Goal: Task Accomplishment & Management: Use online tool/utility

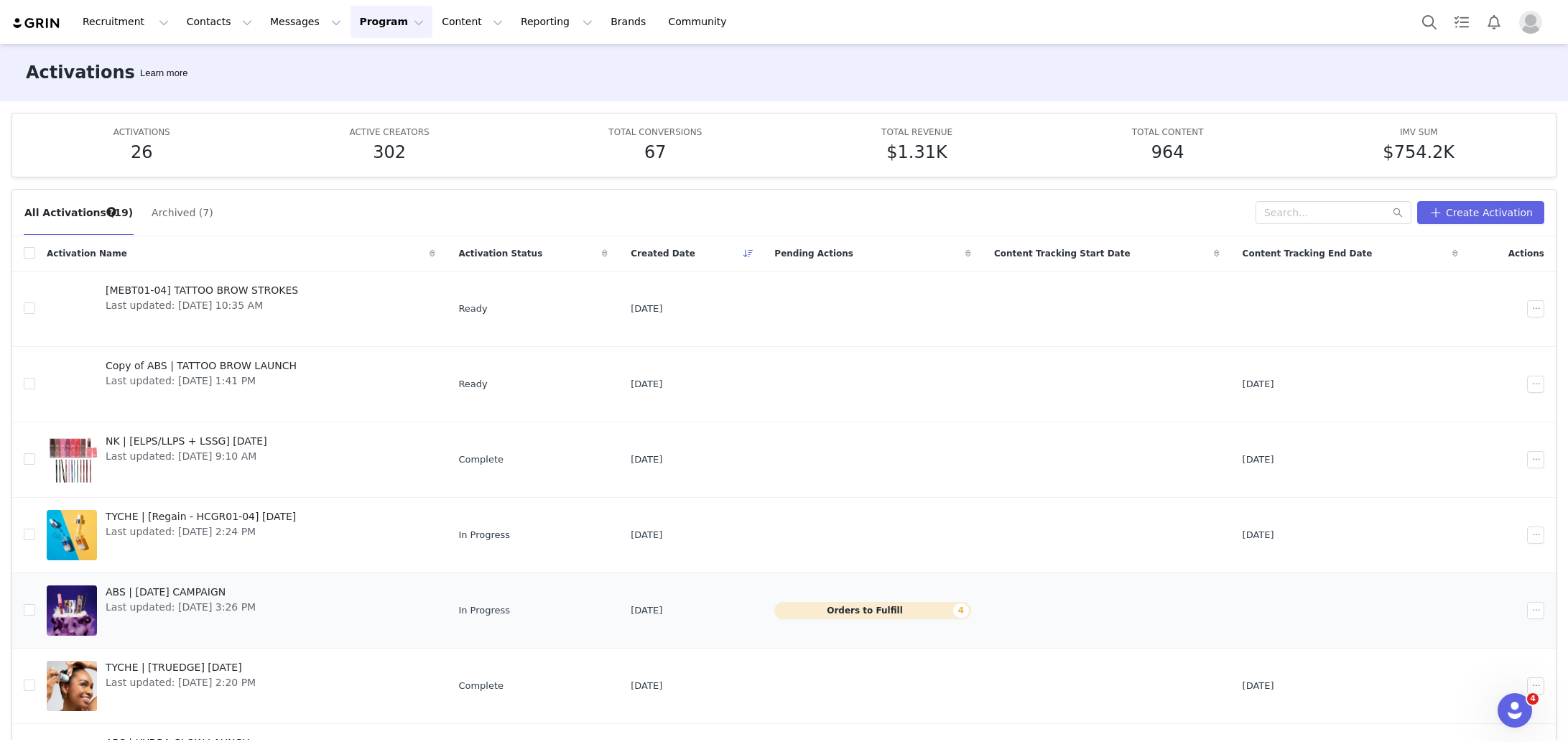
click at [849, 613] on button "Orders to Fulfill 4" at bounding box center [873, 610] width 197 height 17
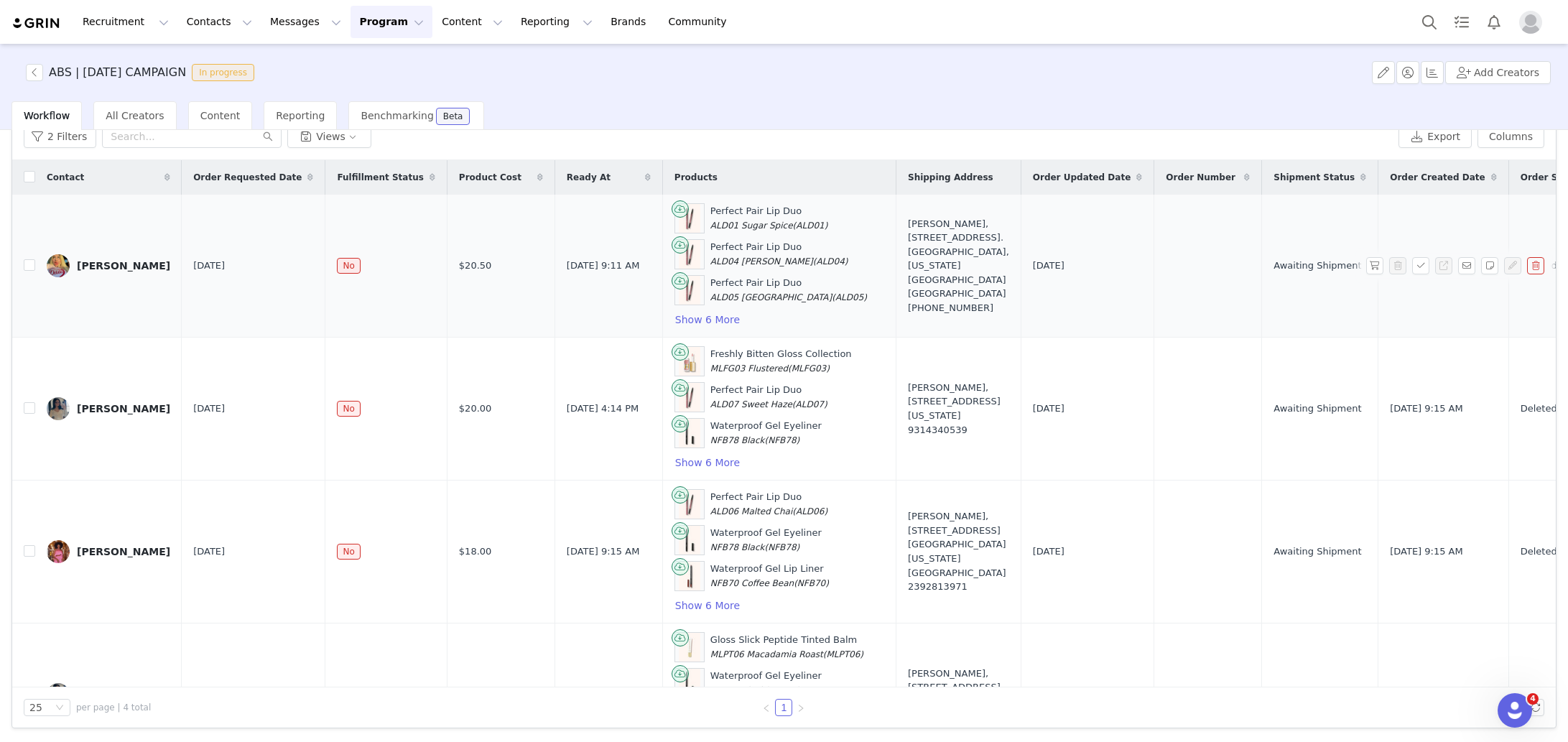
click at [64, 267] on img at bounding box center [58, 266] width 23 height 23
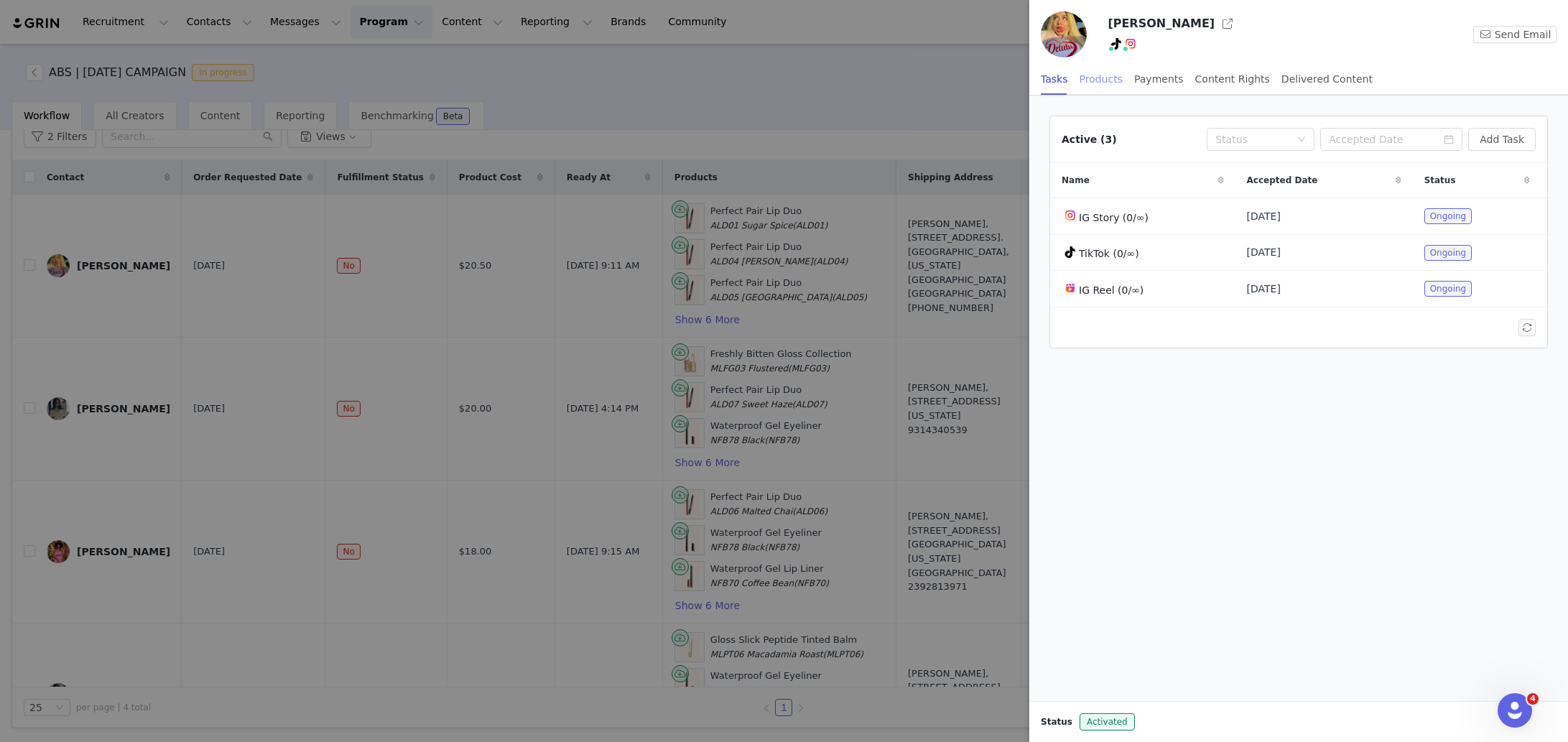
click at [1090, 77] on div "Products" at bounding box center [1101, 79] width 43 height 32
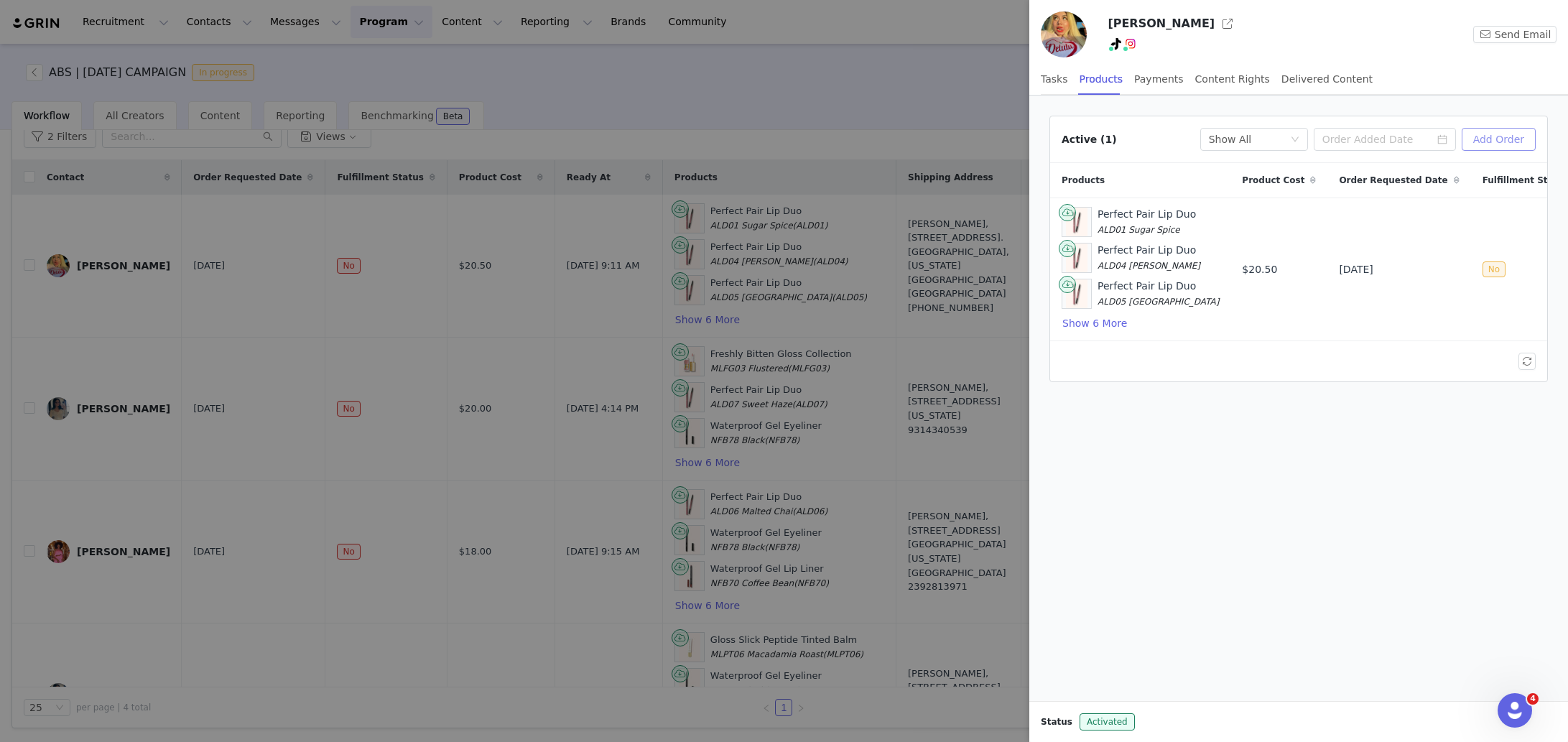
click at [1504, 143] on button "Add Order" at bounding box center [1499, 140] width 74 height 23
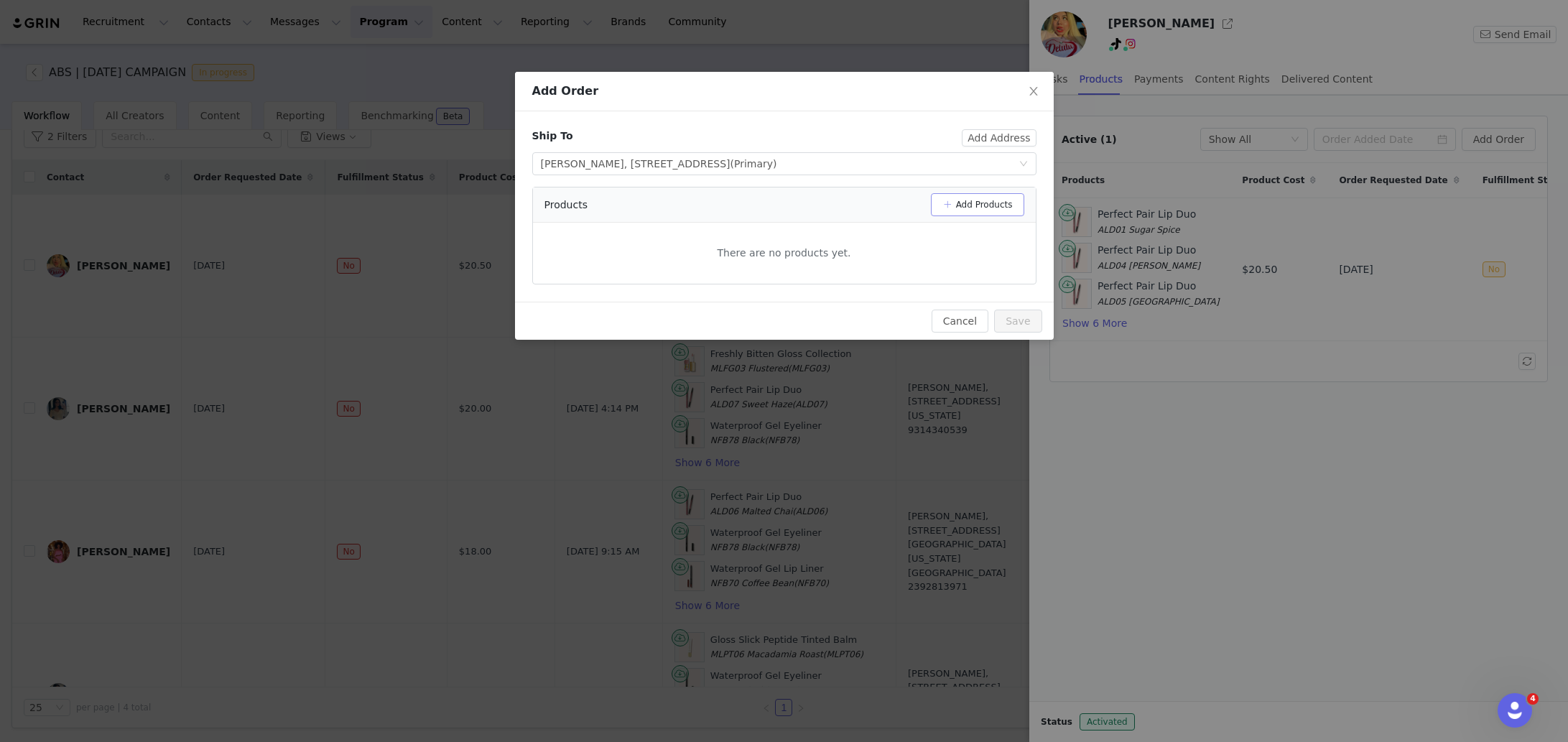
click at [993, 199] on button "Add Products" at bounding box center [977, 205] width 94 height 23
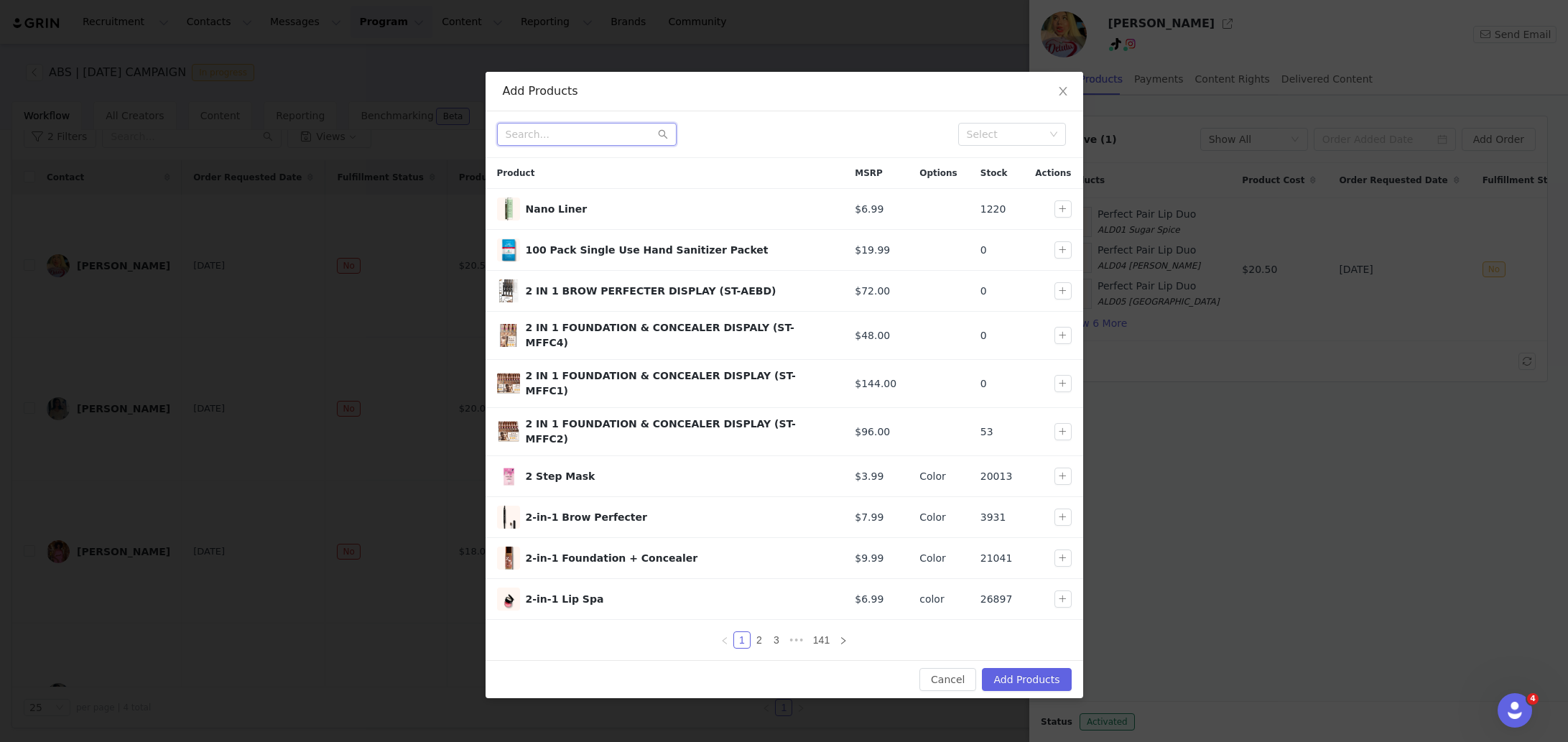
click at [579, 129] on input "text" at bounding box center [586, 134] width 179 height 23
type input "pr package"
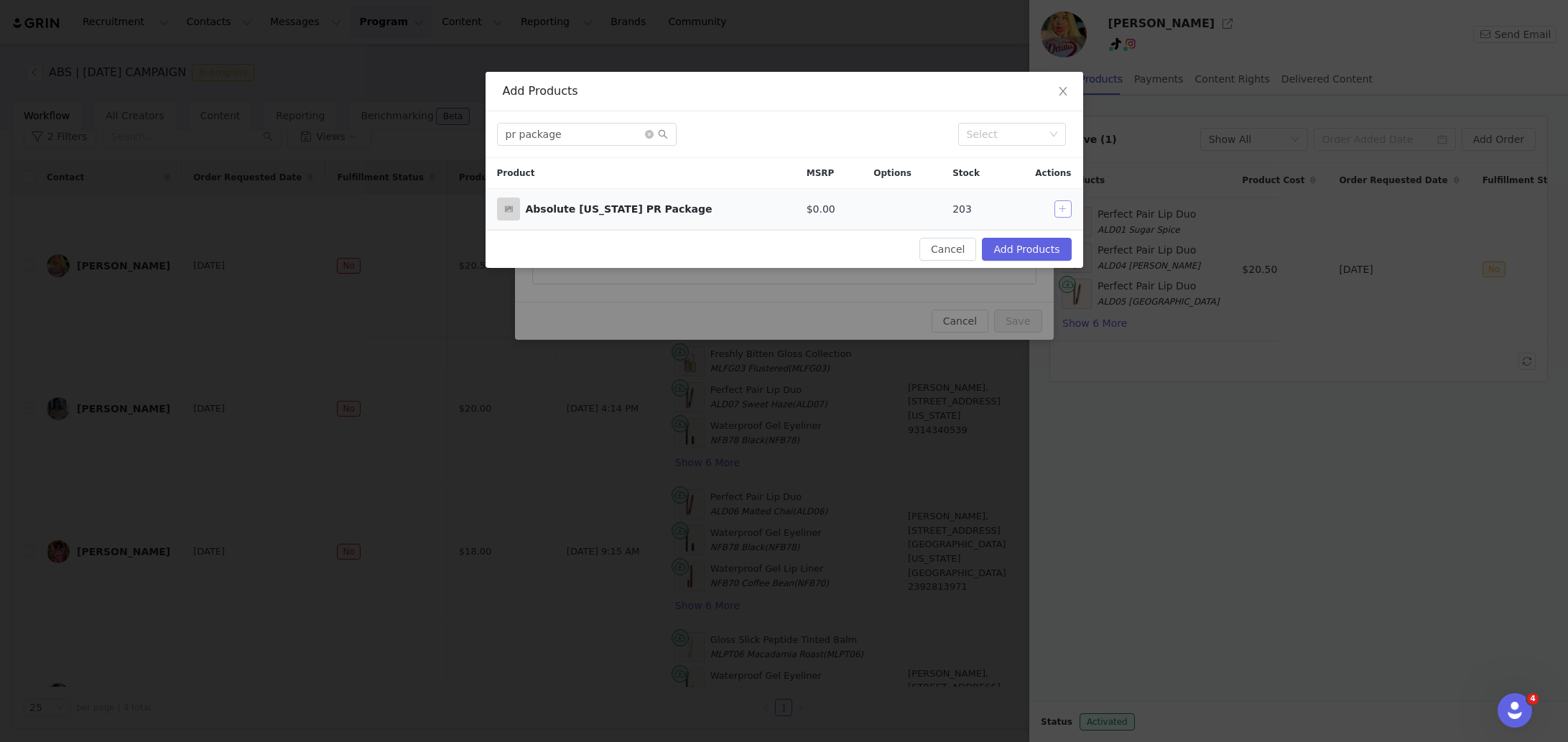
click at [1061, 212] on button "button" at bounding box center [1063, 209] width 17 height 17
click at [645, 134] on icon "icon: close-circle" at bounding box center [650, 134] width 9 height 9
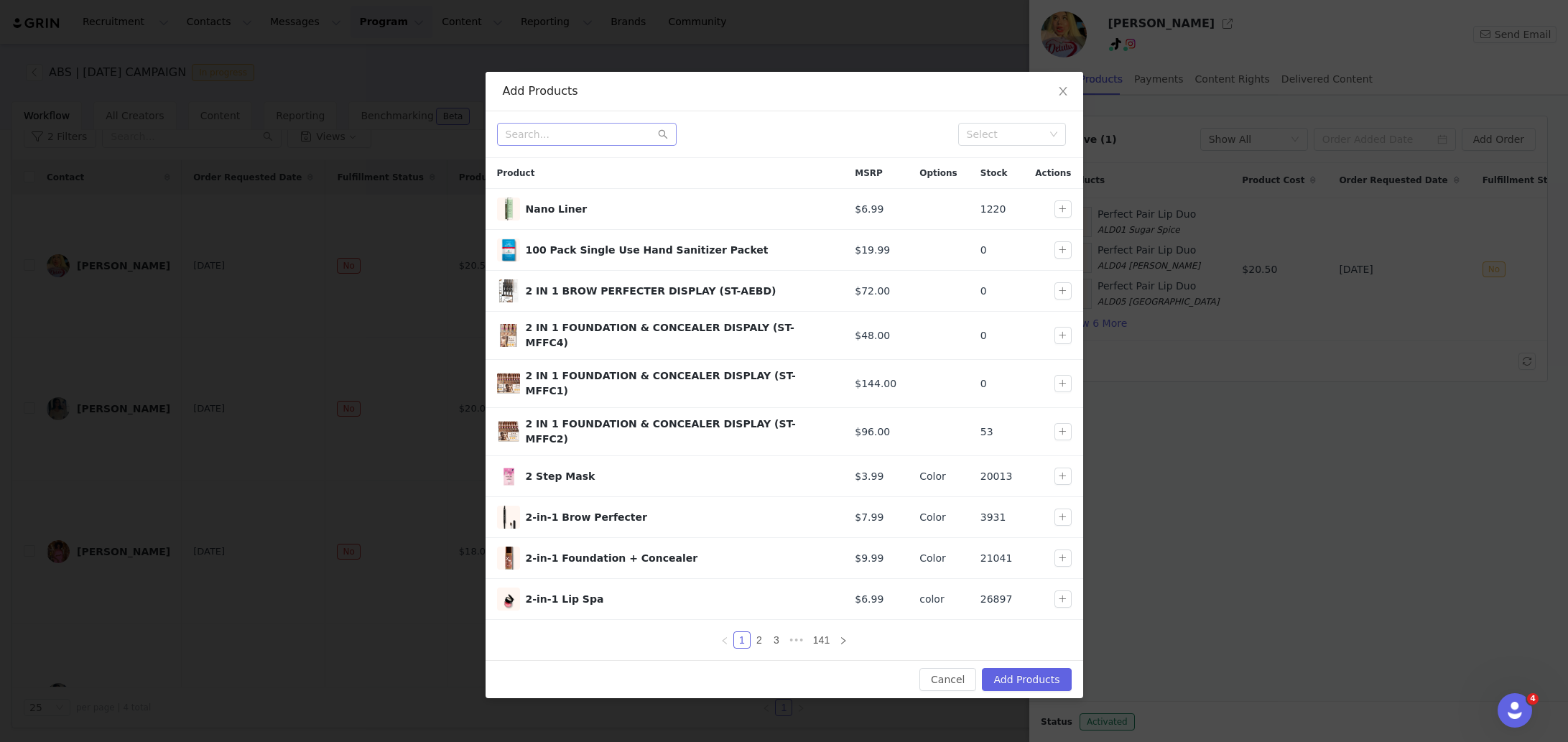
click at [648, 155] on div "Select" at bounding box center [784, 134] width 598 height 47
click at [577, 125] on input "text" at bounding box center [586, 134] width 179 height 23
type input "perfect pair"
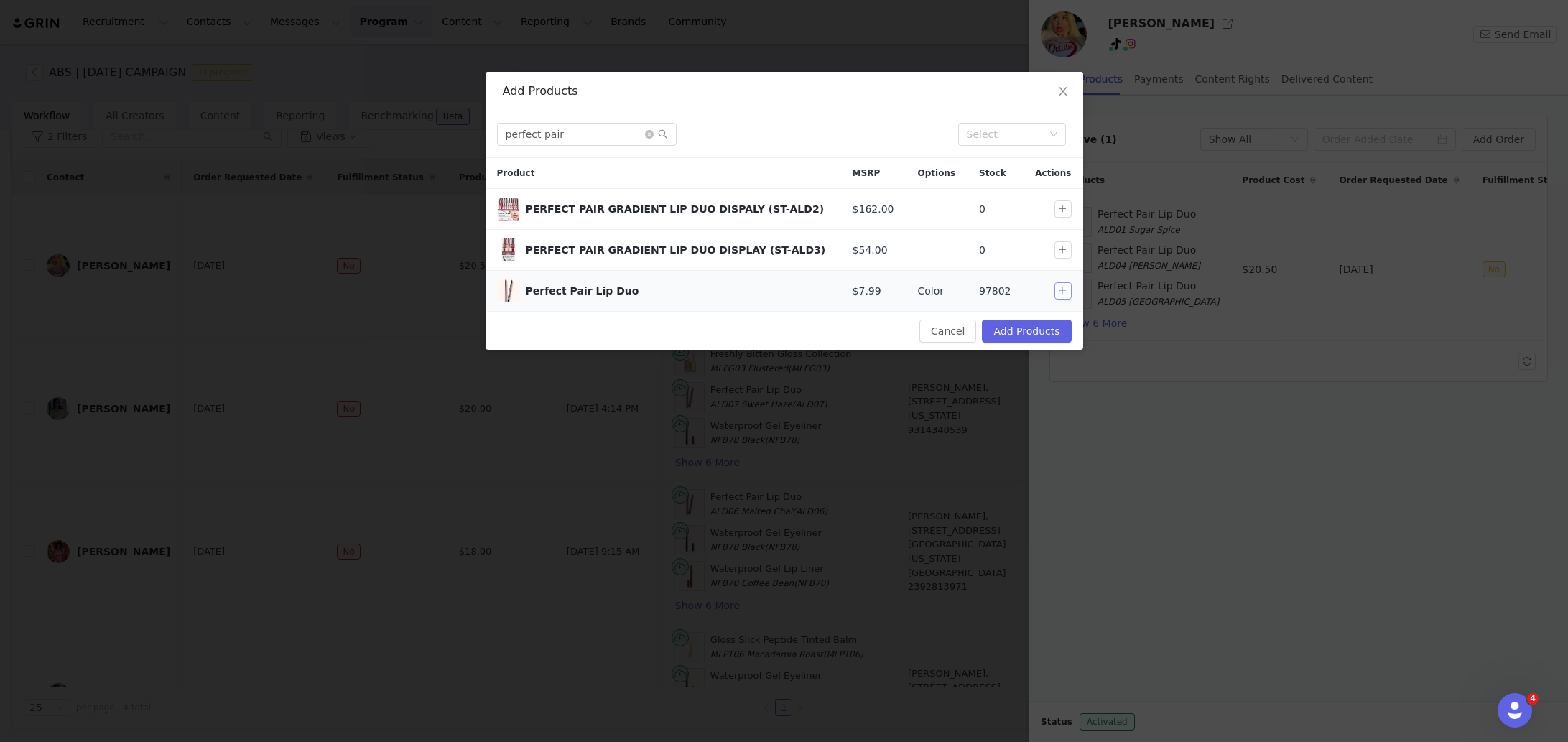
click at [1059, 290] on button "button" at bounding box center [1063, 291] width 17 height 17
click at [650, 137] on icon "icon: close-circle" at bounding box center [650, 134] width 9 height 9
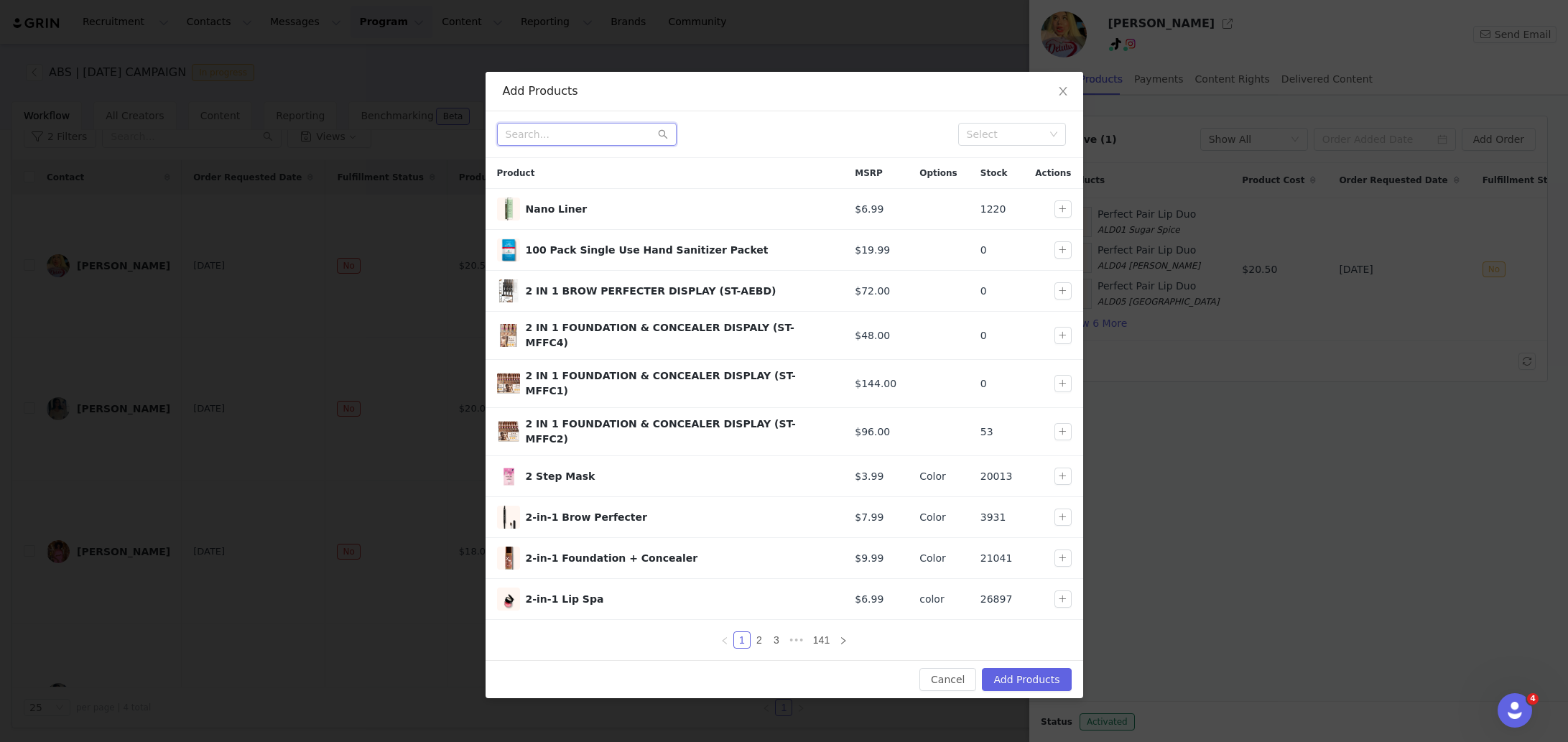
click at [604, 135] on input "text" at bounding box center [586, 134] width 179 height 23
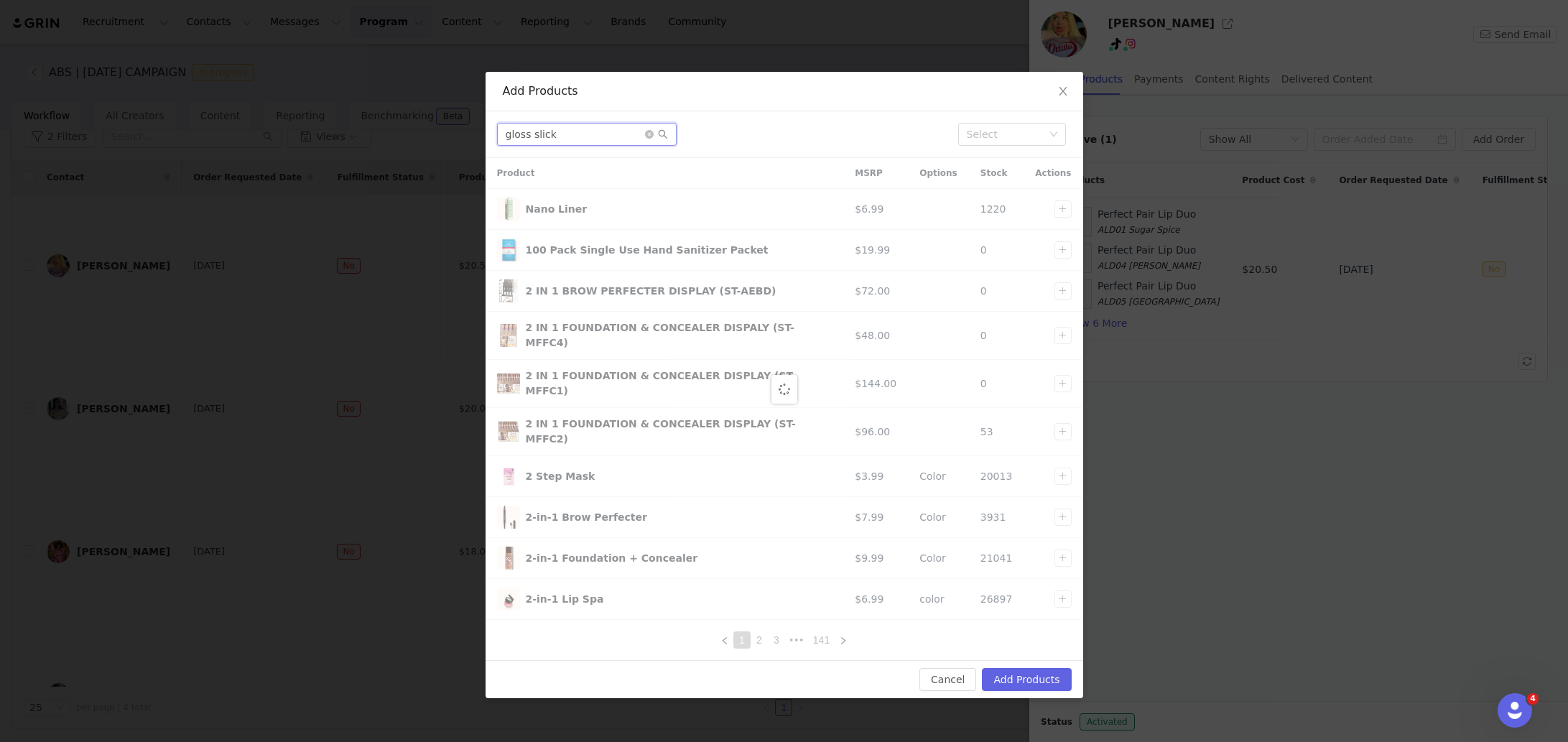
type input "gloss slick"
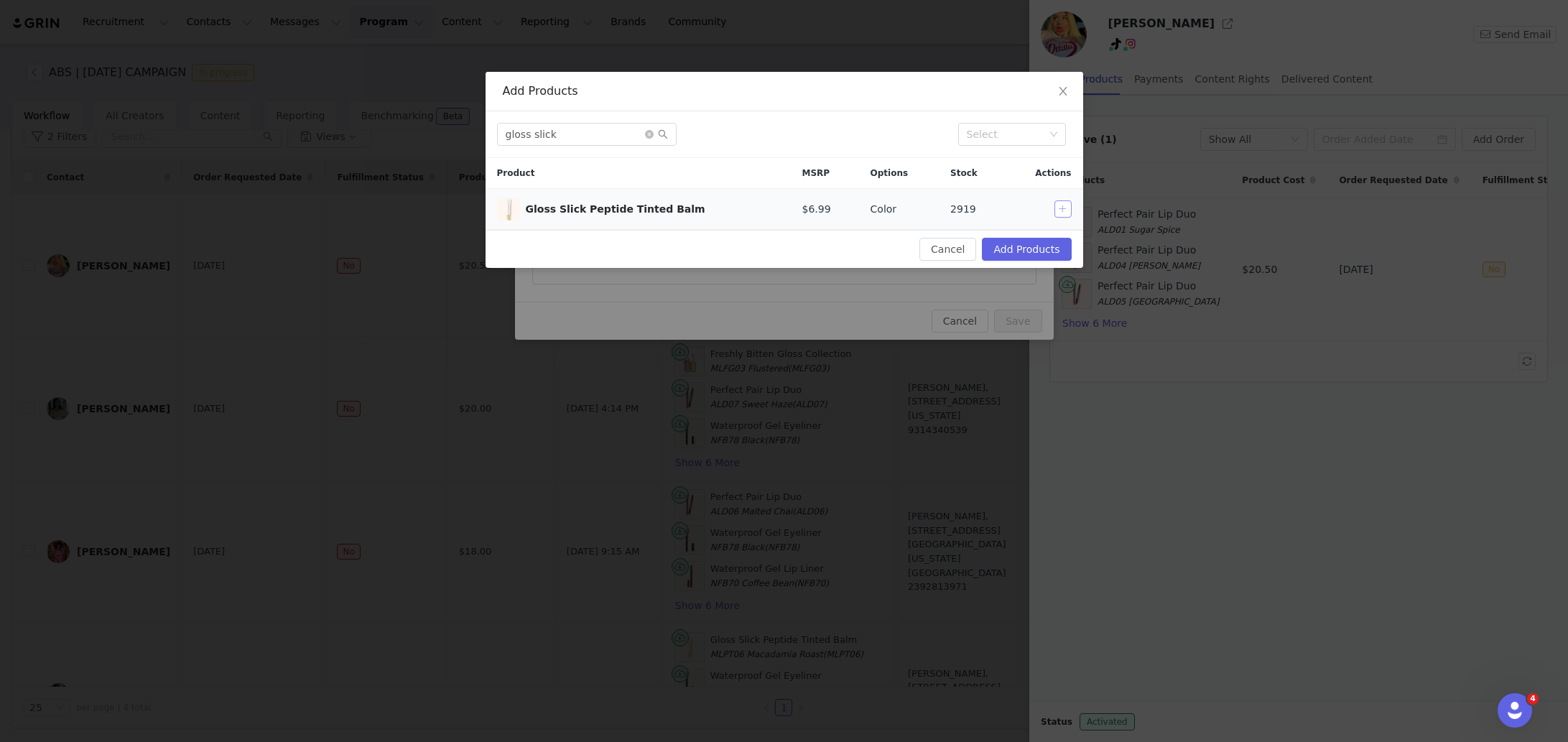
click at [1068, 203] on button "button" at bounding box center [1063, 209] width 17 height 17
click at [652, 136] on icon "icon: close-circle" at bounding box center [650, 134] width 9 height 9
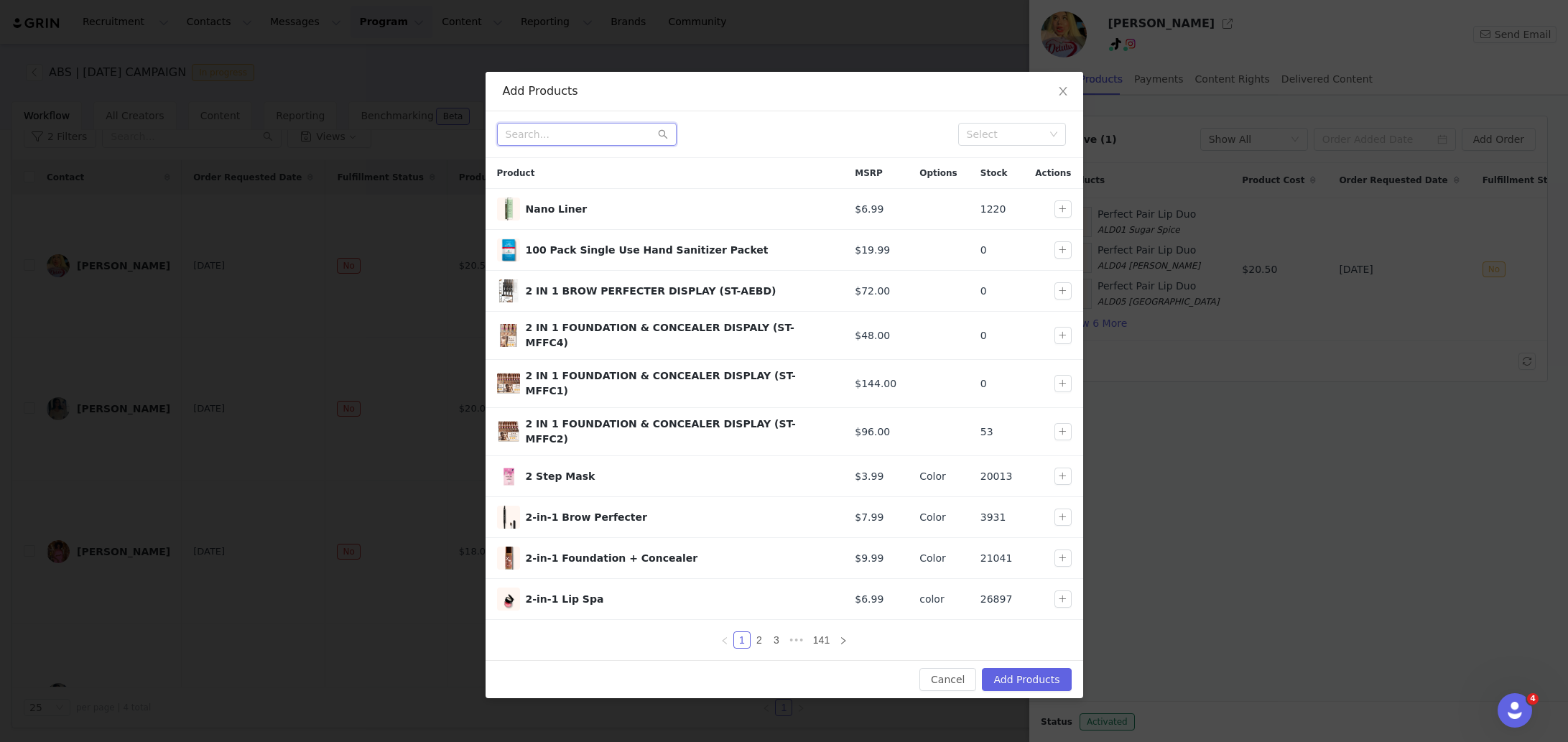
click at [634, 133] on input "text" at bounding box center [586, 134] width 179 height 23
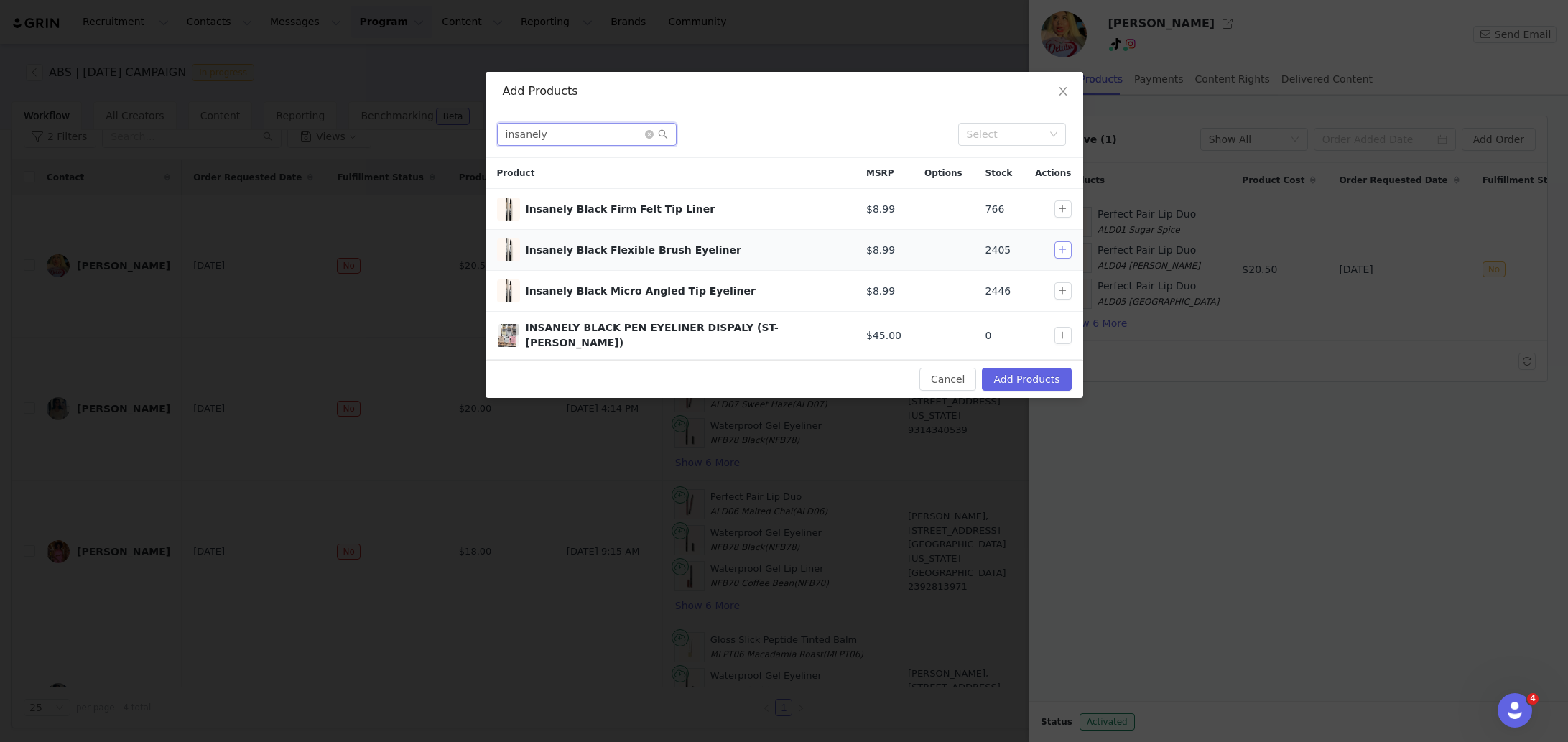
type input "insanely"
click at [1063, 246] on button "button" at bounding box center [1063, 250] width 17 height 17
drag, startPoint x: 647, startPoint y: 128, endPoint x: 650, endPoint y: 135, distance: 7.6
click at [647, 130] on span "insanely" at bounding box center [586, 134] width 179 height 23
click at [650, 139] on span at bounding box center [657, 134] width 23 height 10
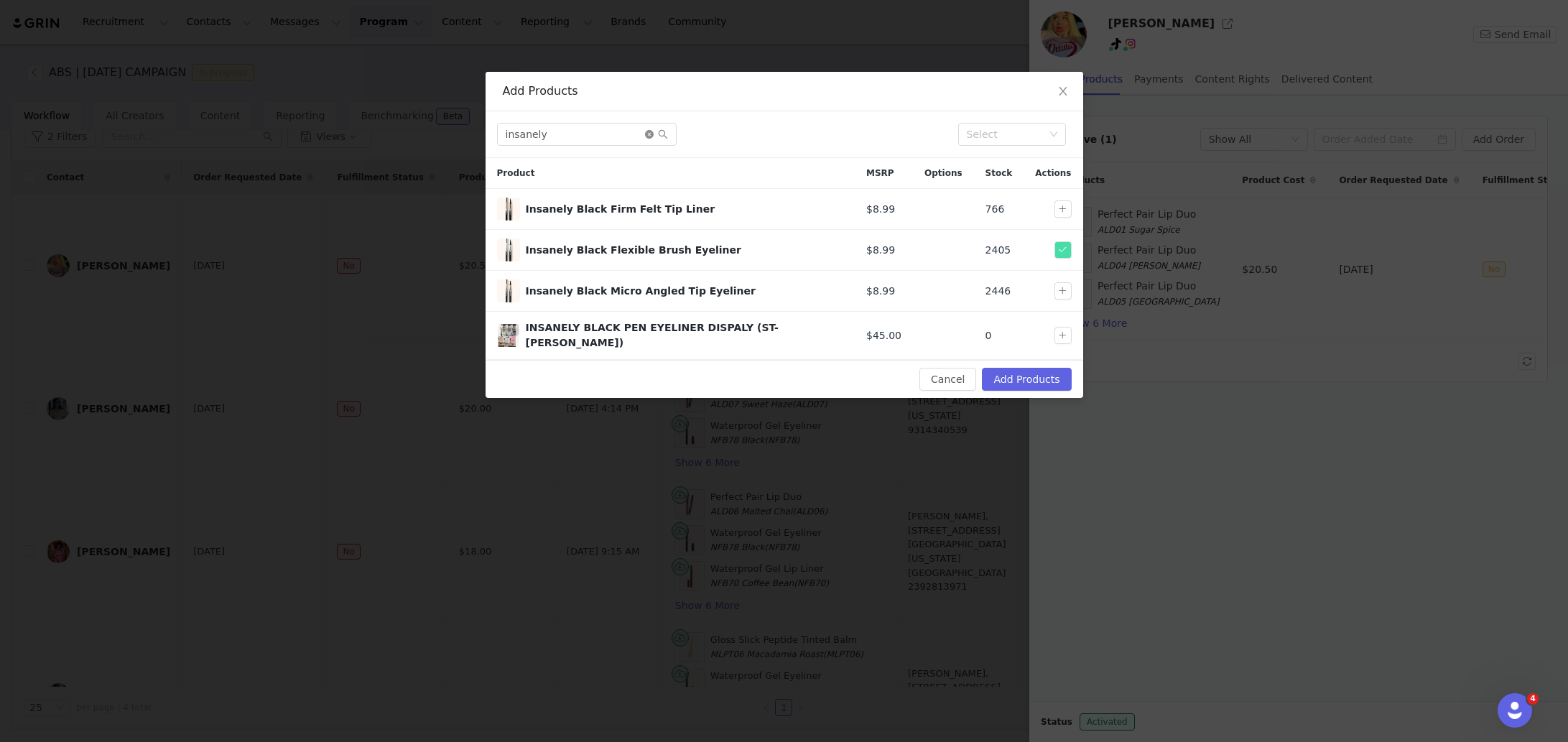
click at [650, 135] on icon "icon: close-circle" at bounding box center [650, 134] width 9 height 9
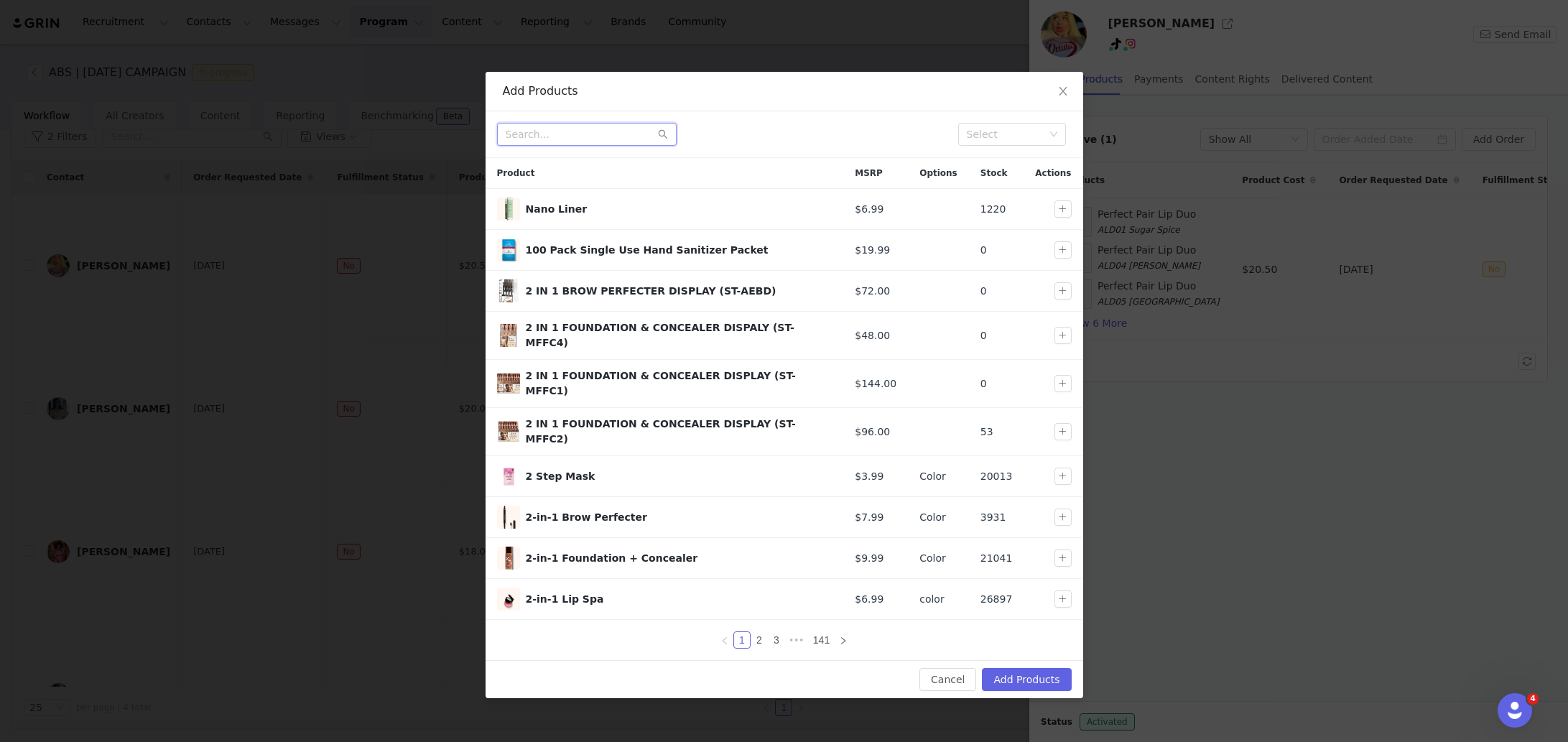
click at [650, 135] on input "text" at bounding box center [586, 134] width 179 height 23
type input "5d darling lashes"
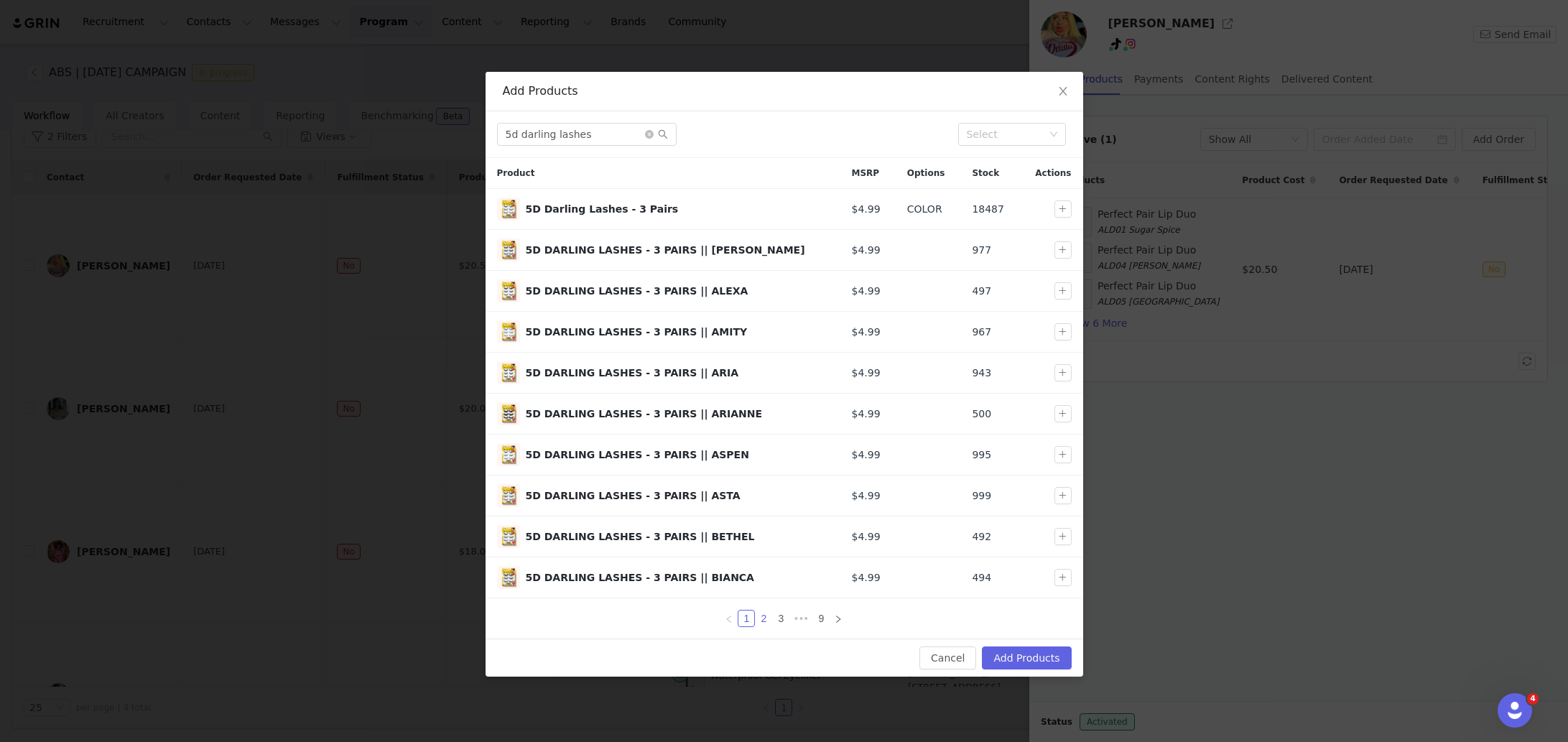
click at [766, 618] on link "2" at bounding box center [764, 618] width 16 height 16
click at [783, 619] on link "3" at bounding box center [781, 618] width 16 height 16
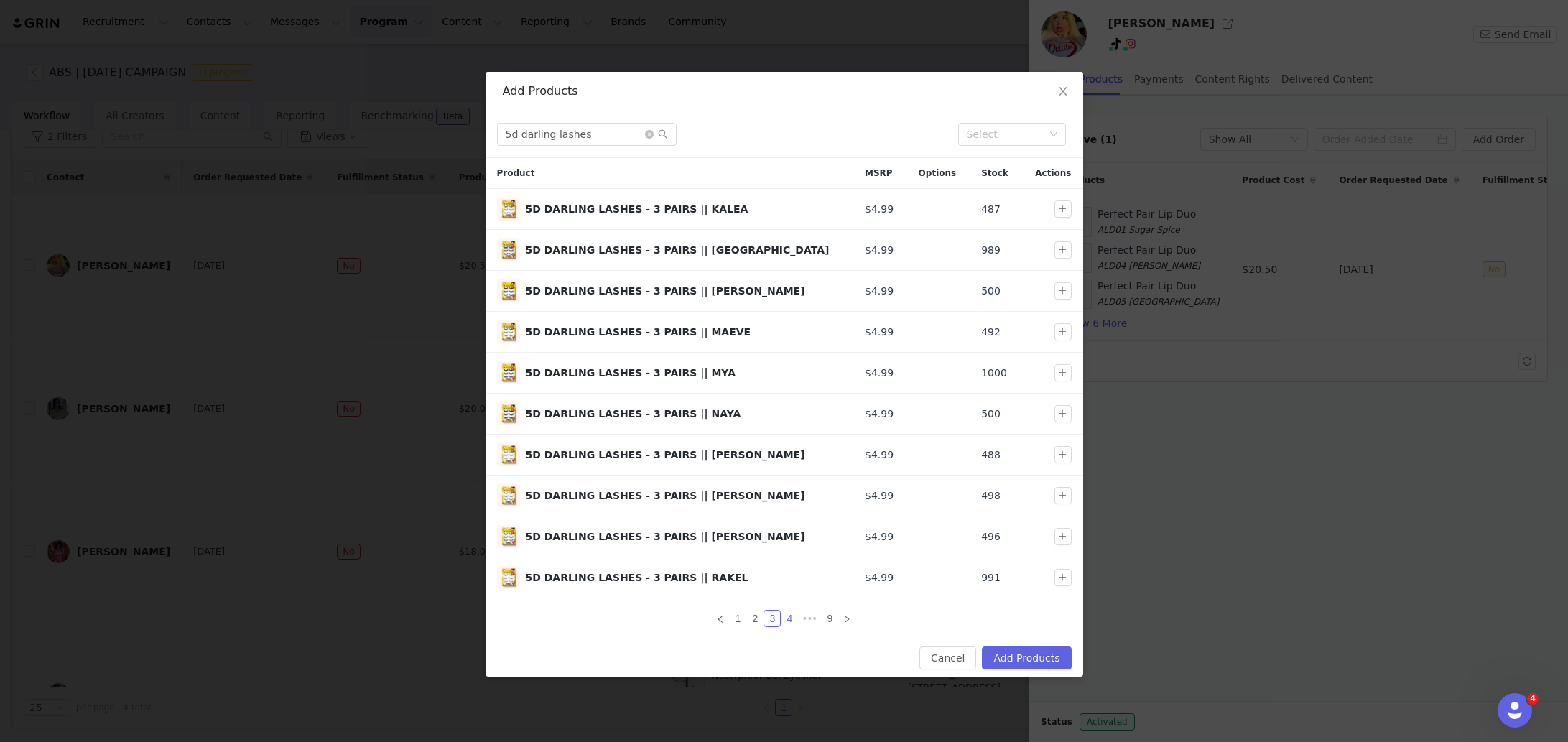
click at [786, 620] on link "4" at bounding box center [790, 618] width 16 height 16
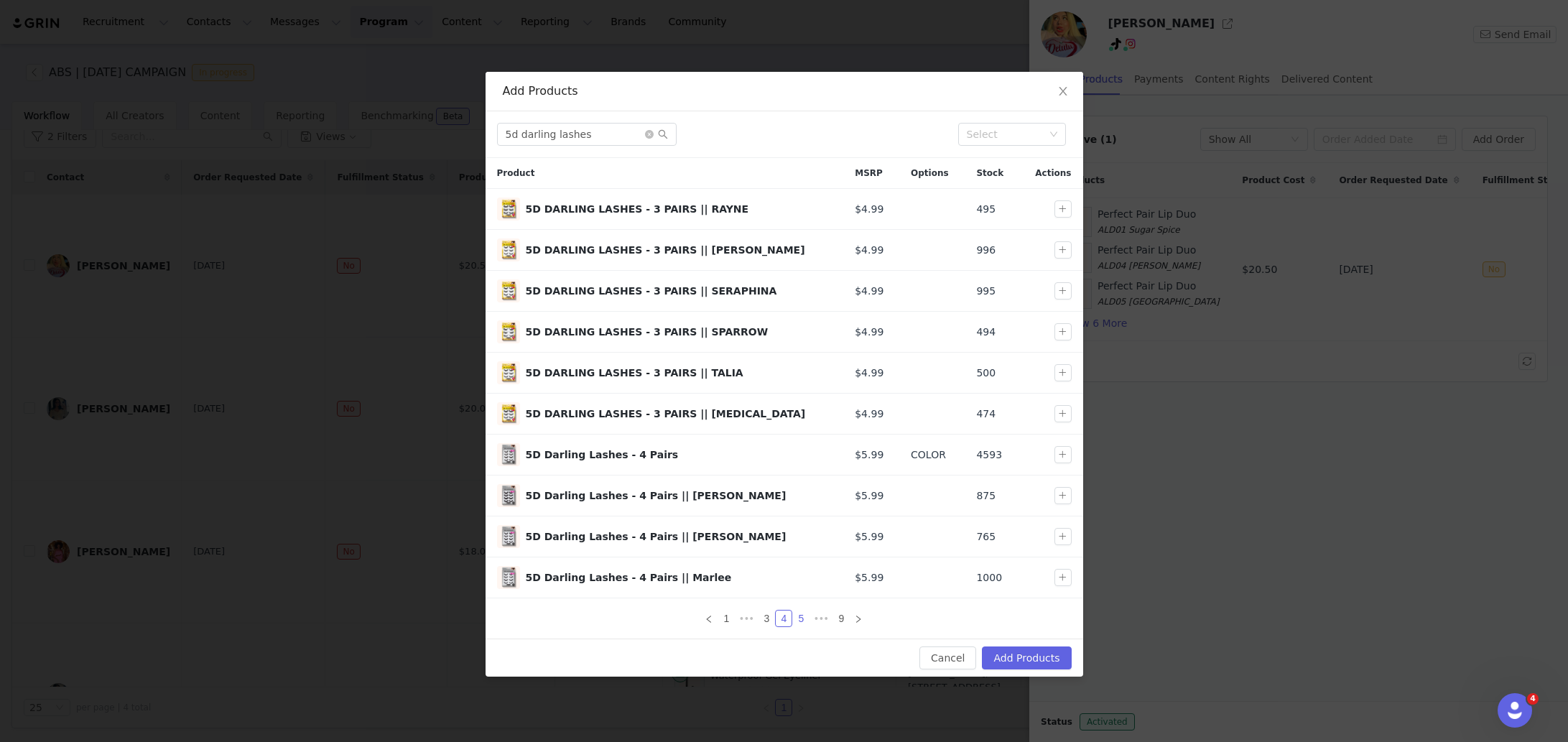
click at [804, 618] on link "5" at bounding box center [801, 618] width 16 height 16
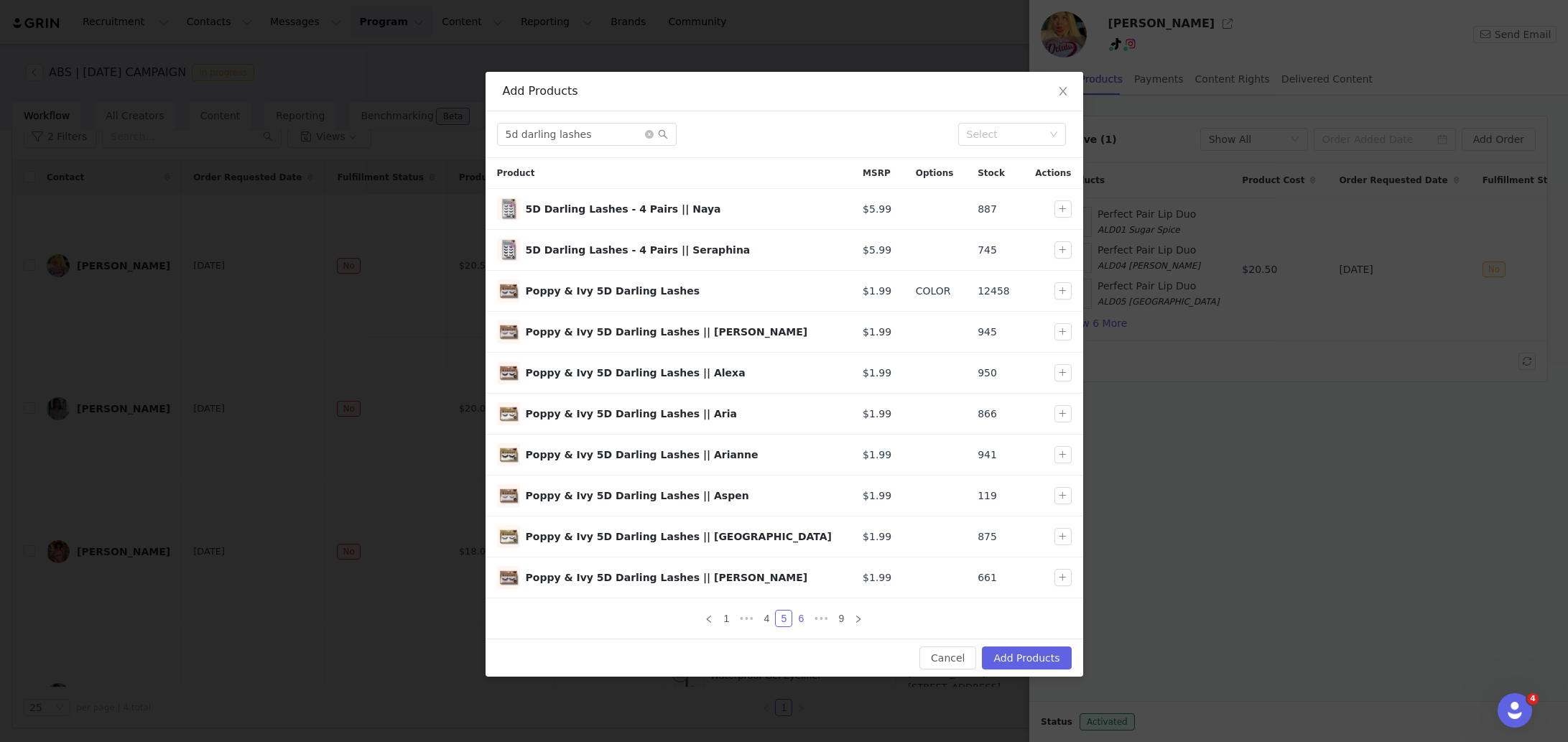
click at [804, 619] on link "6" at bounding box center [801, 618] width 16 height 16
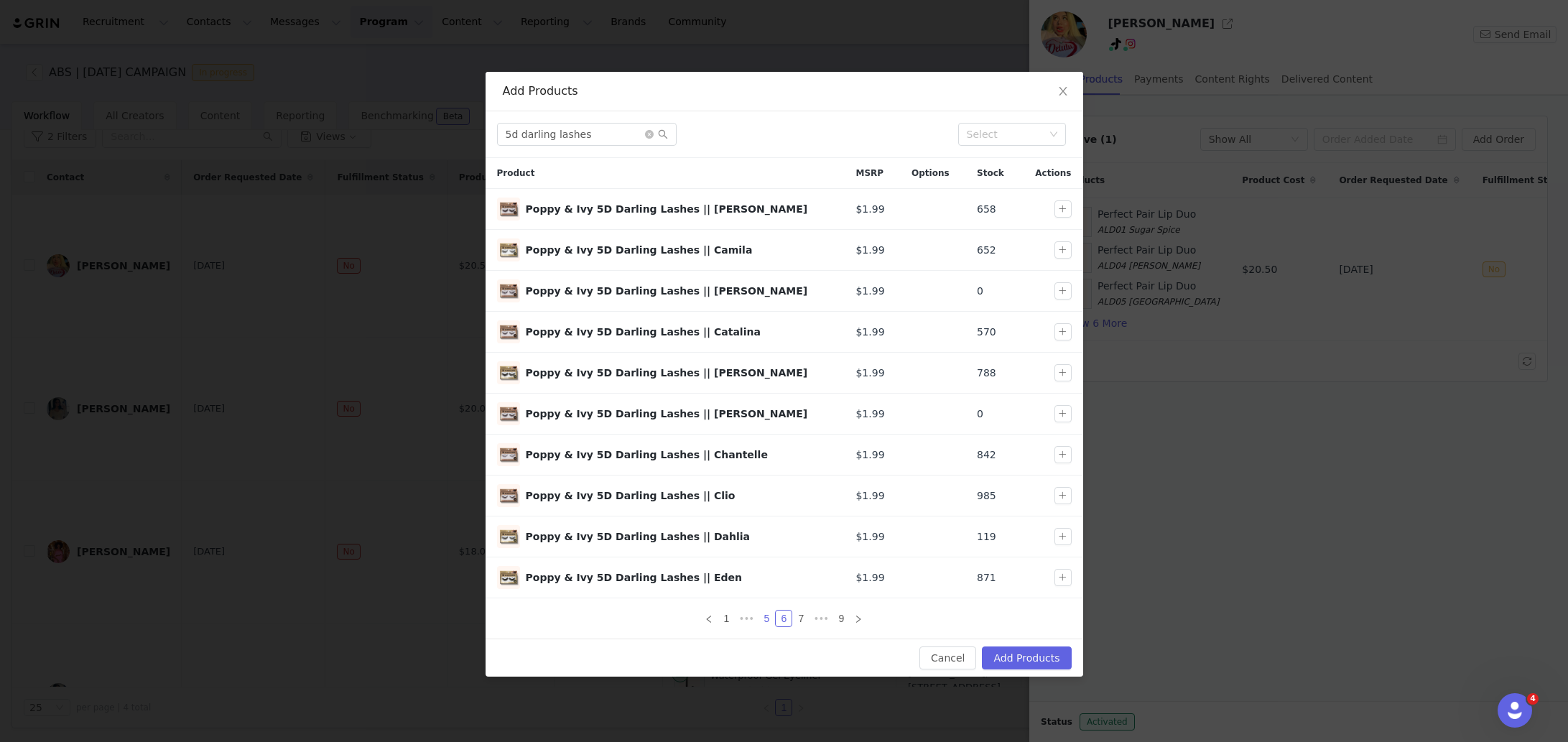
click at [764, 613] on link "5" at bounding box center [767, 618] width 16 height 16
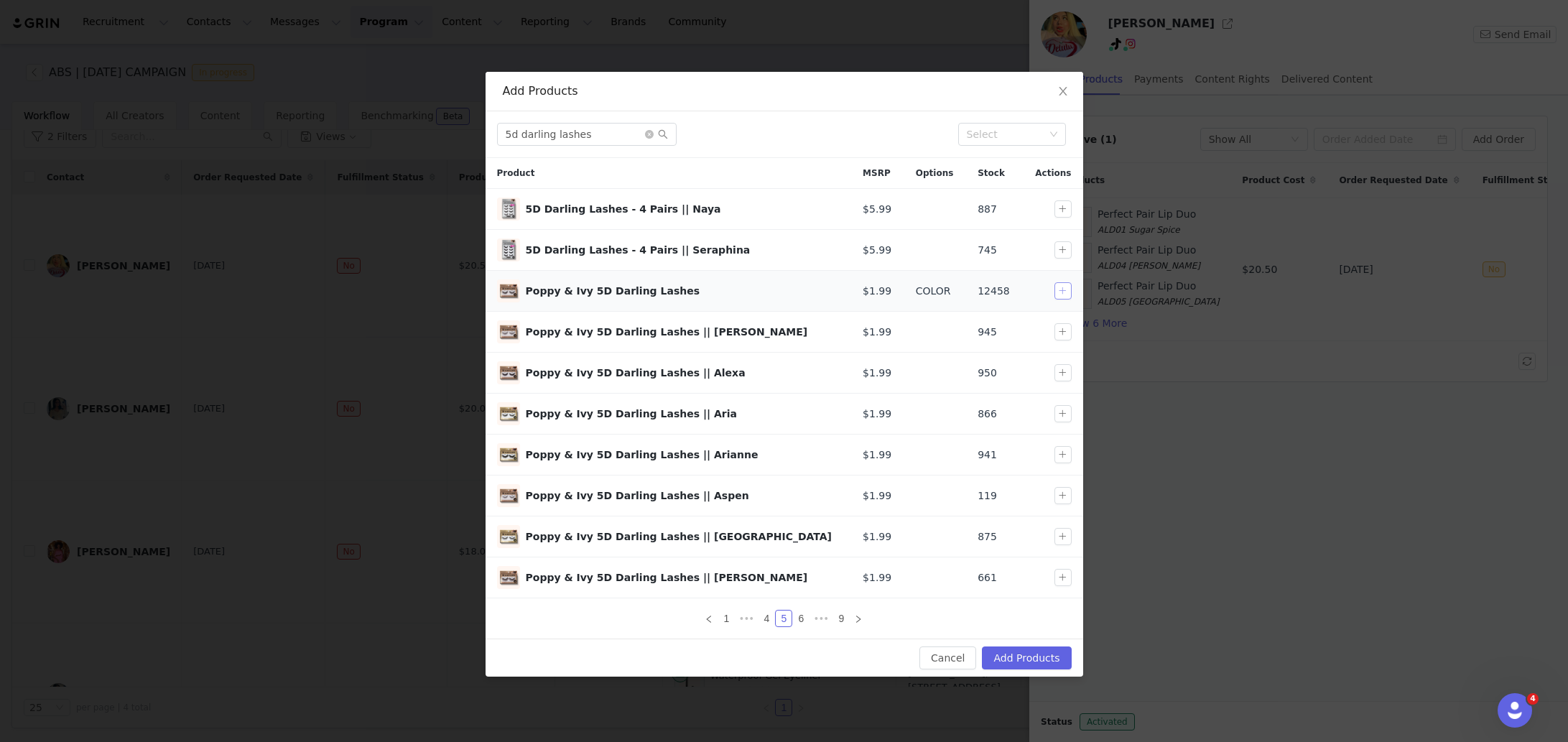
click at [1059, 293] on button "button" at bounding box center [1063, 291] width 17 height 17
click at [1035, 657] on button "Add Products" at bounding box center [1026, 658] width 89 height 23
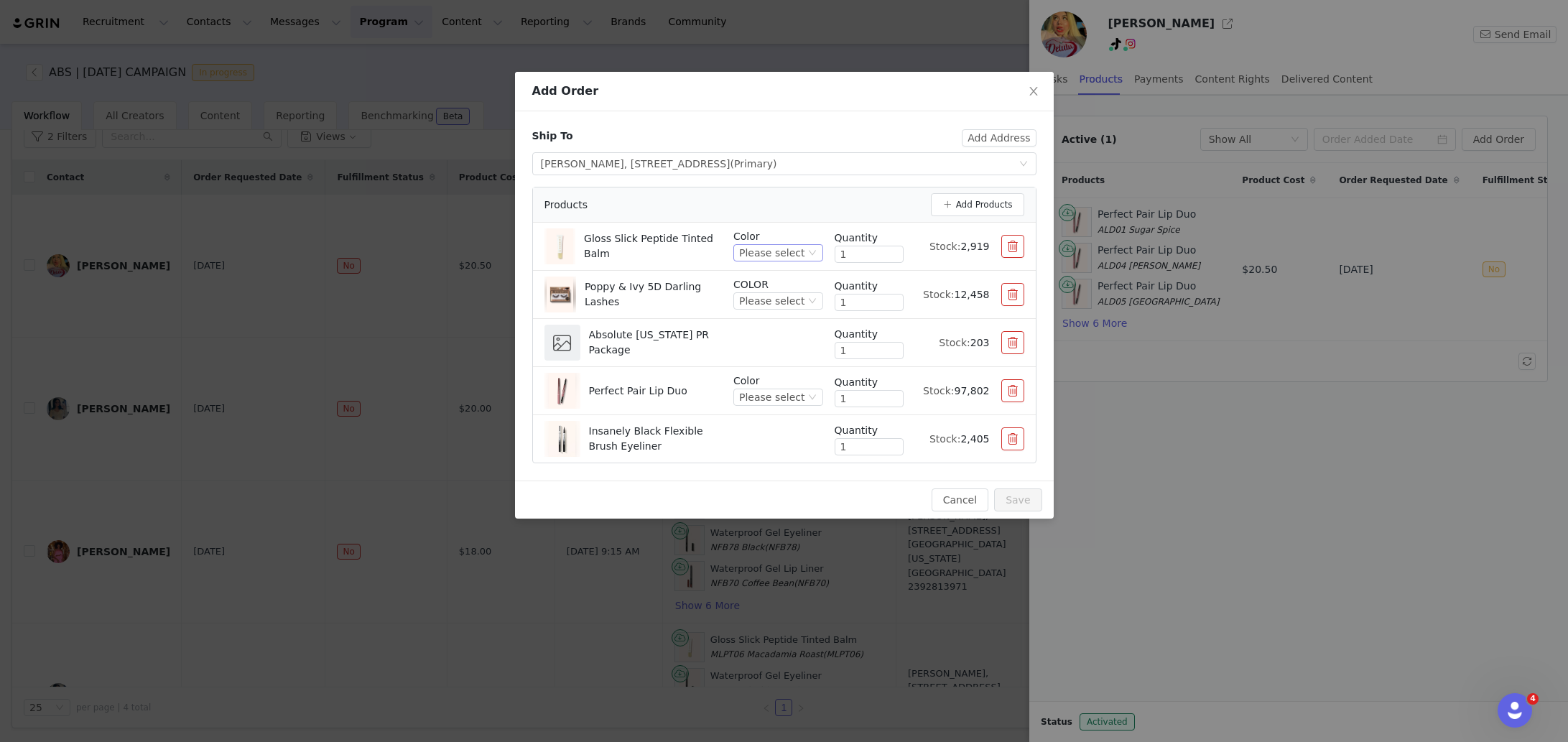
click at [791, 245] on div "Please select" at bounding box center [772, 253] width 65 height 16
click at [798, 316] on li "MLPT02 Sweet Bubblegum" at bounding box center [780, 325] width 85 height 23
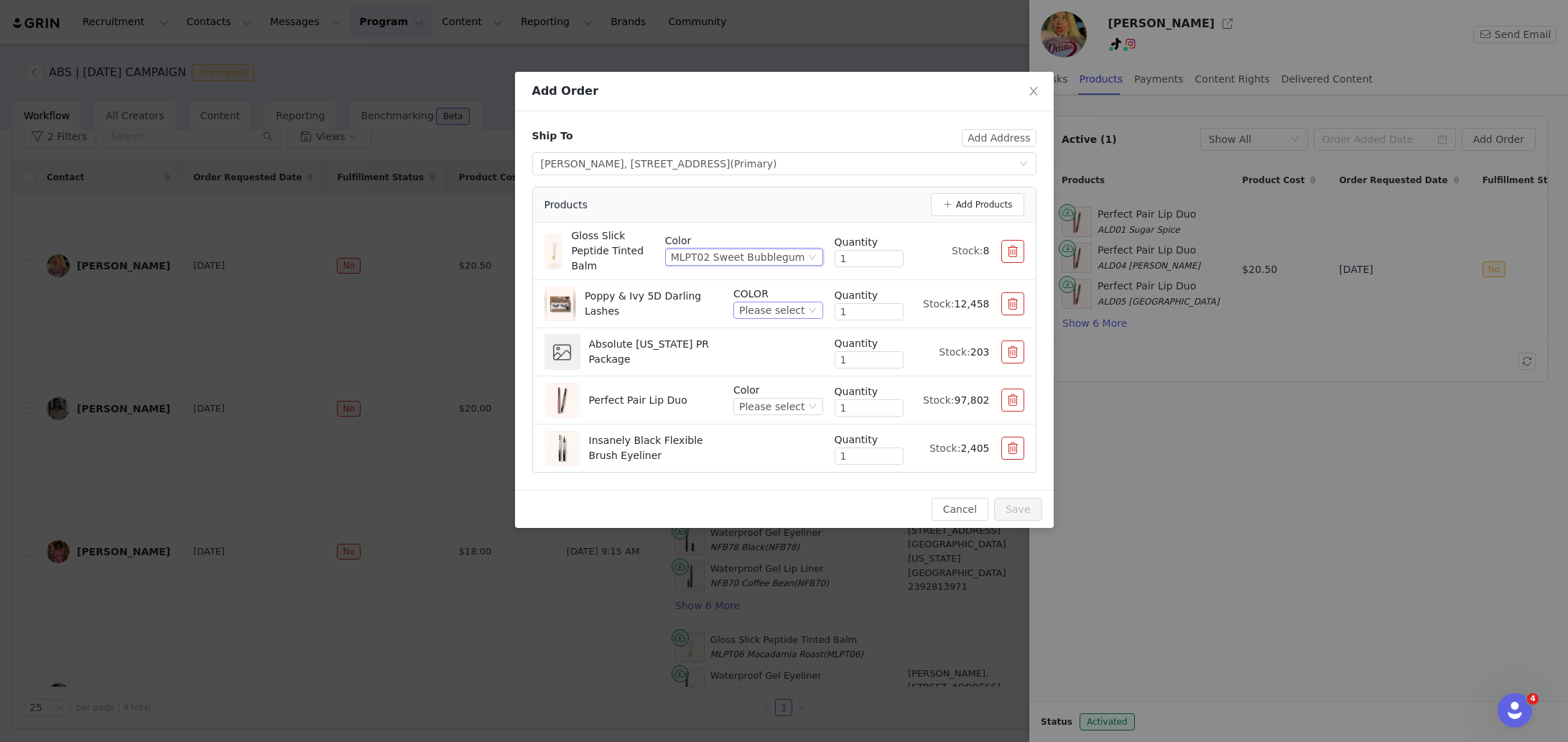
click at [776, 309] on div "Please select" at bounding box center [772, 310] width 65 height 16
drag, startPoint x: 775, startPoint y: 356, endPoint x: 718, endPoint y: 416, distance: 82.8
click at [718, 416] on body "Recruitment Recruitment Creator Search Curated Lists Landing Pages Web Extensio…" at bounding box center [784, 371] width 1568 height 742
click at [656, 404] on p "Perfect Pair Lip Duo" at bounding box center [638, 400] width 98 height 15
click at [793, 408] on div "Please select" at bounding box center [772, 407] width 65 height 16
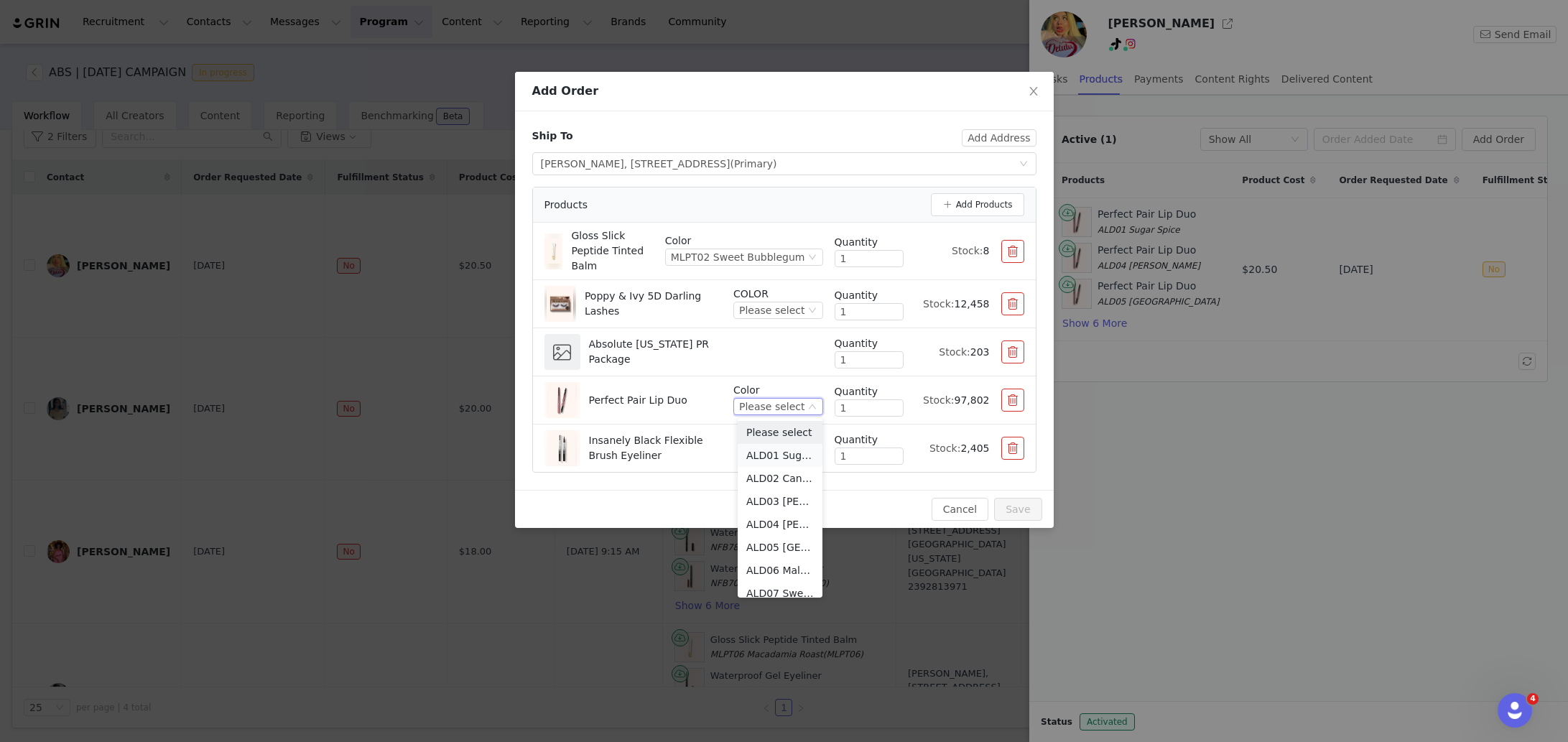
click at [775, 453] on li "ALD01 Sugar Spice" at bounding box center [780, 456] width 85 height 23
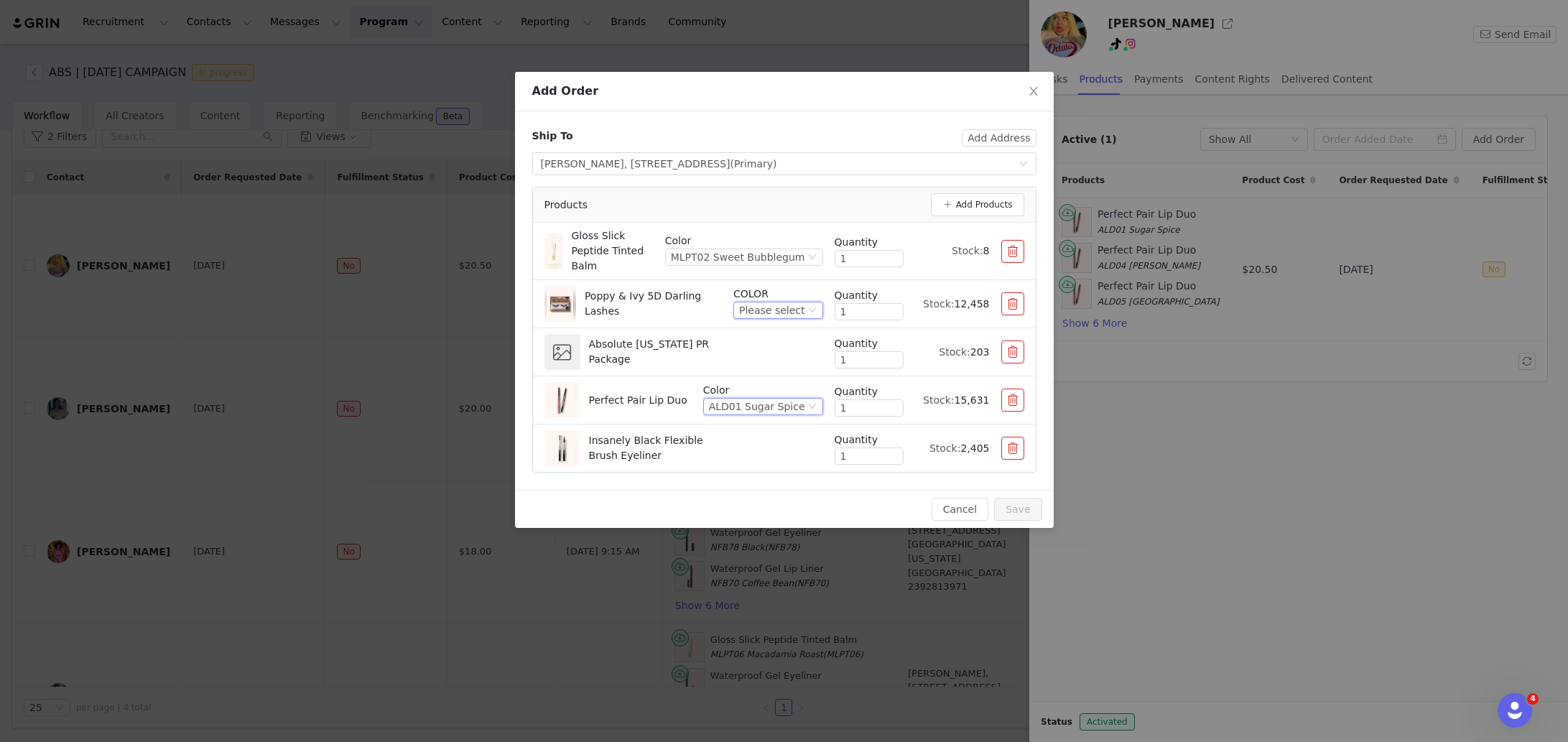
click at [770, 313] on div "Please select" at bounding box center [772, 310] width 65 height 16
click at [777, 411] on li "ELDL26 [PERSON_NAME]" at bounding box center [780, 414] width 85 height 23
click at [981, 204] on button "Add Products" at bounding box center [977, 205] width 94 height 23
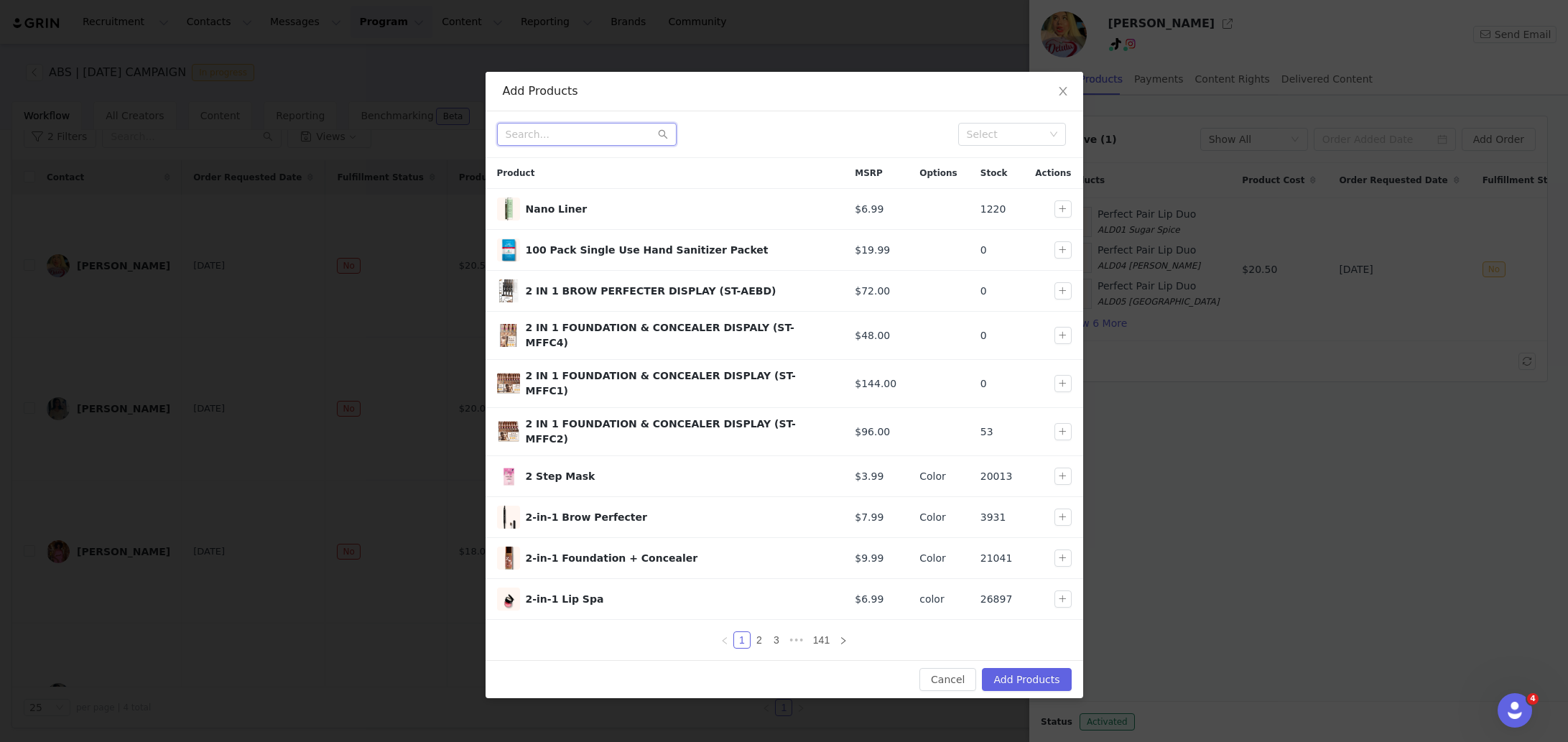
click at [607, 136] on input "text" at bounding box center [586, 134] width 179 height 23
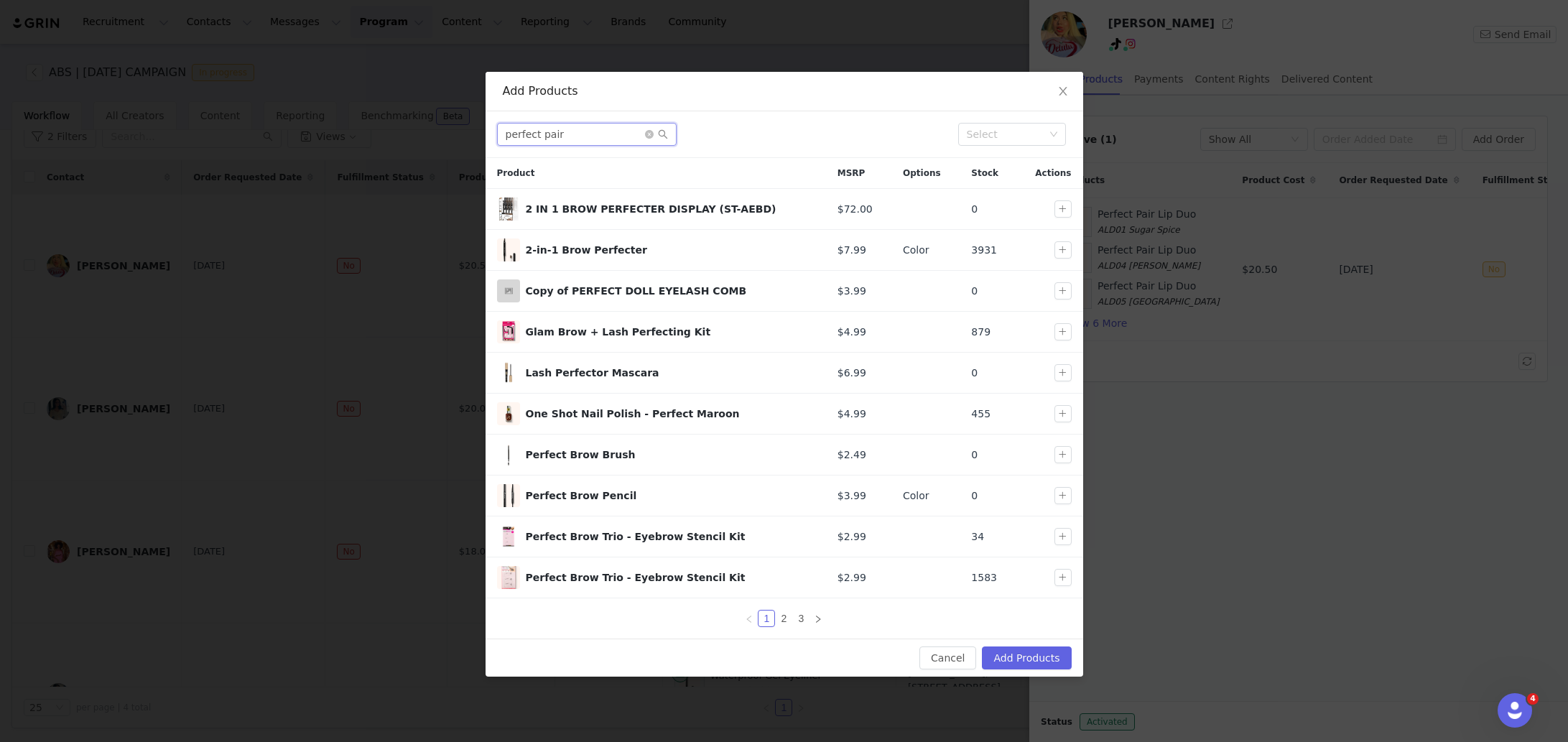
type input "perfect pair"
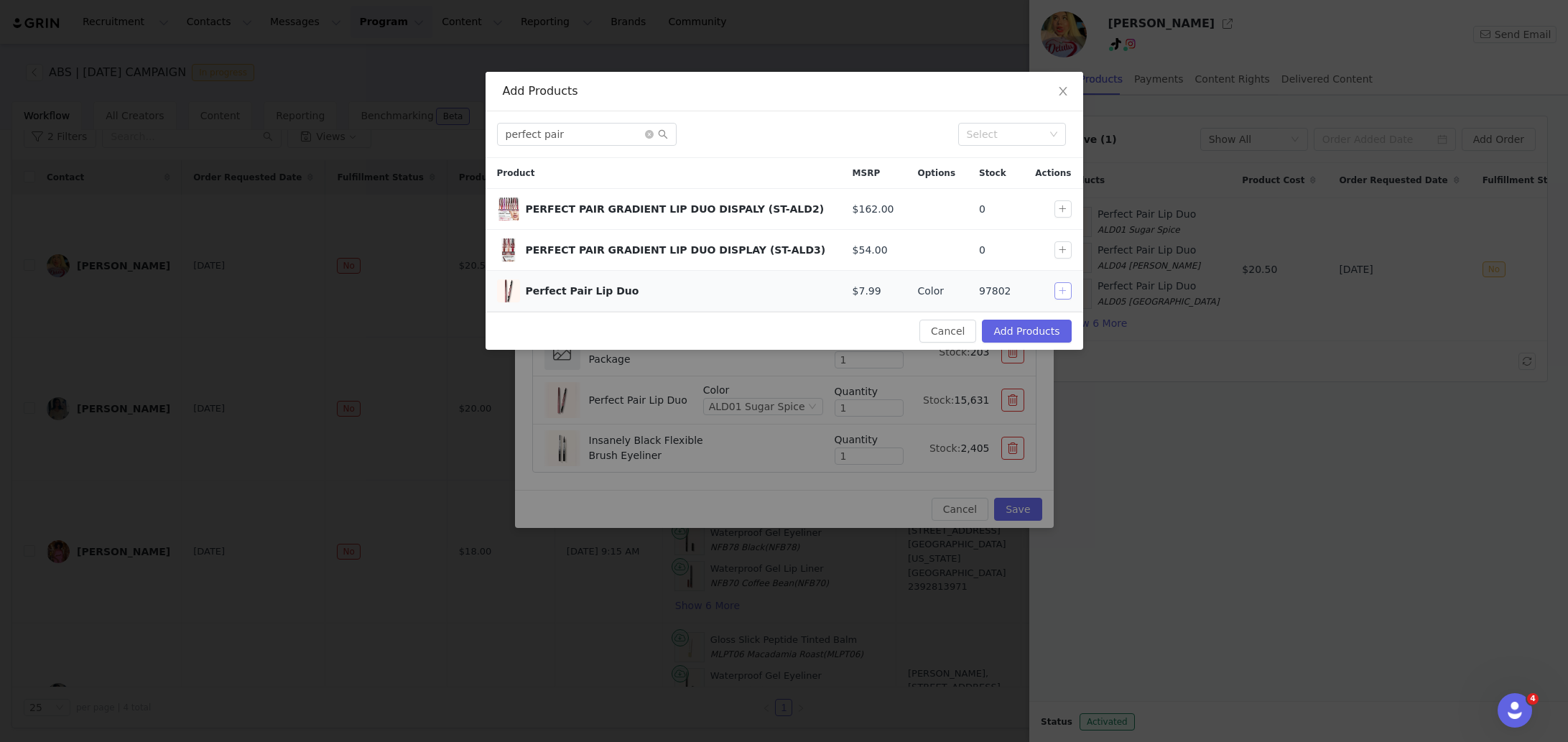
click at [1055, 284] on button "button" at bounding box center [1063, 291] width 17 height 17
click at [1053, 333] on button "Add Products" at bounding box center [1026, 331] width 89 height 23
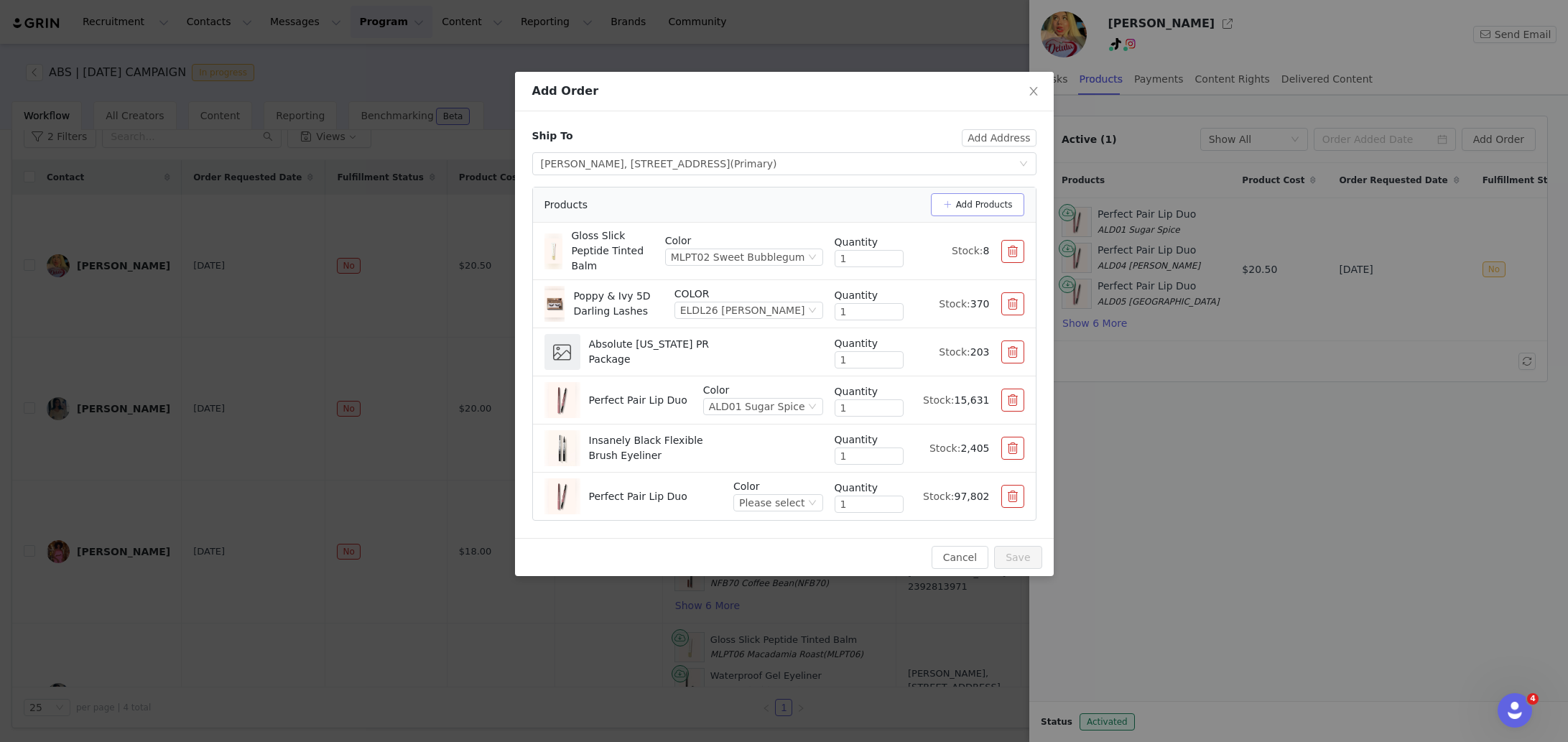
click at [977, 200] on button "Add Products" at bounding box center [977, 205] width 94 height 23
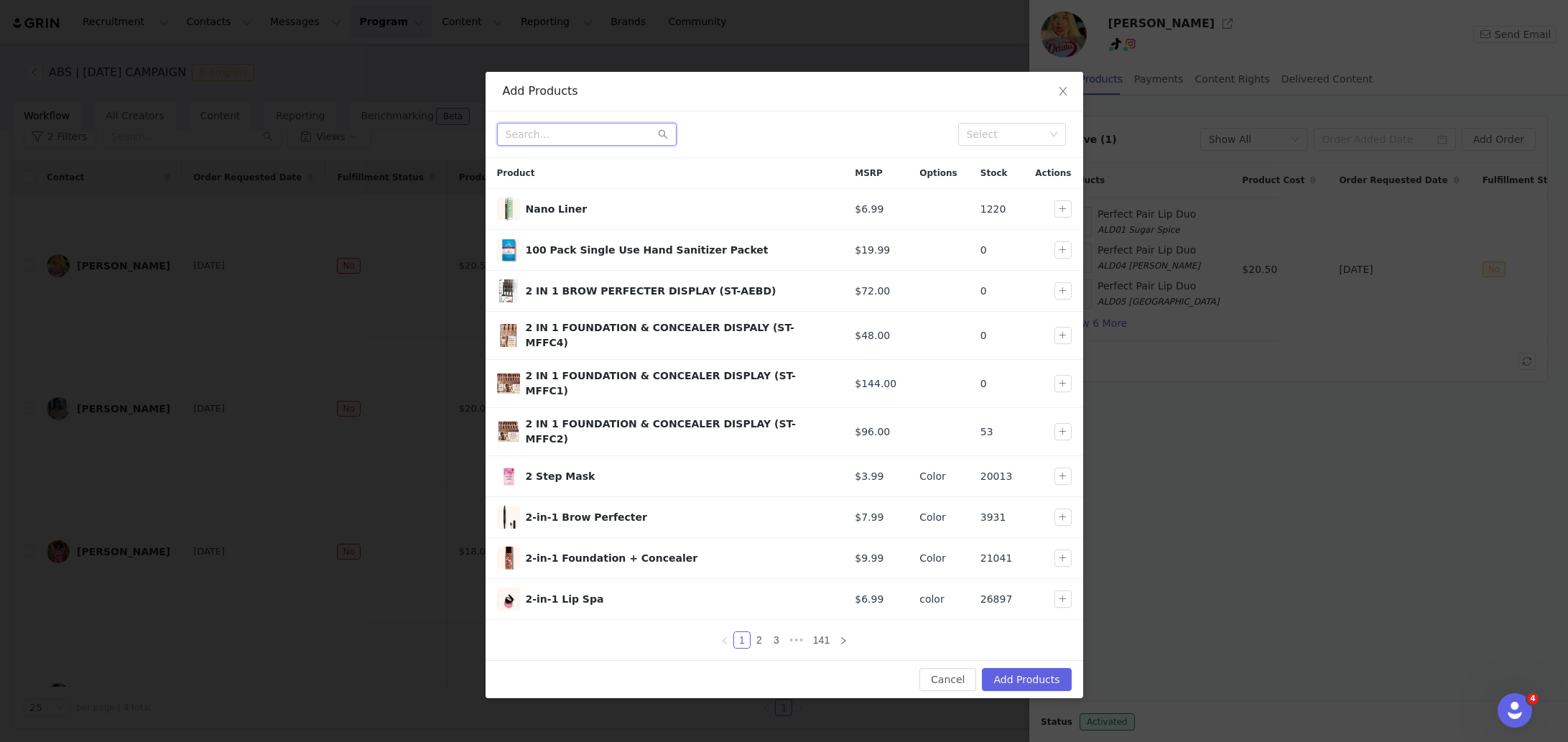
click at [566, 128] on input "text" at bounding box center [586, 134] width 179 height 23
type input "perfect pair"
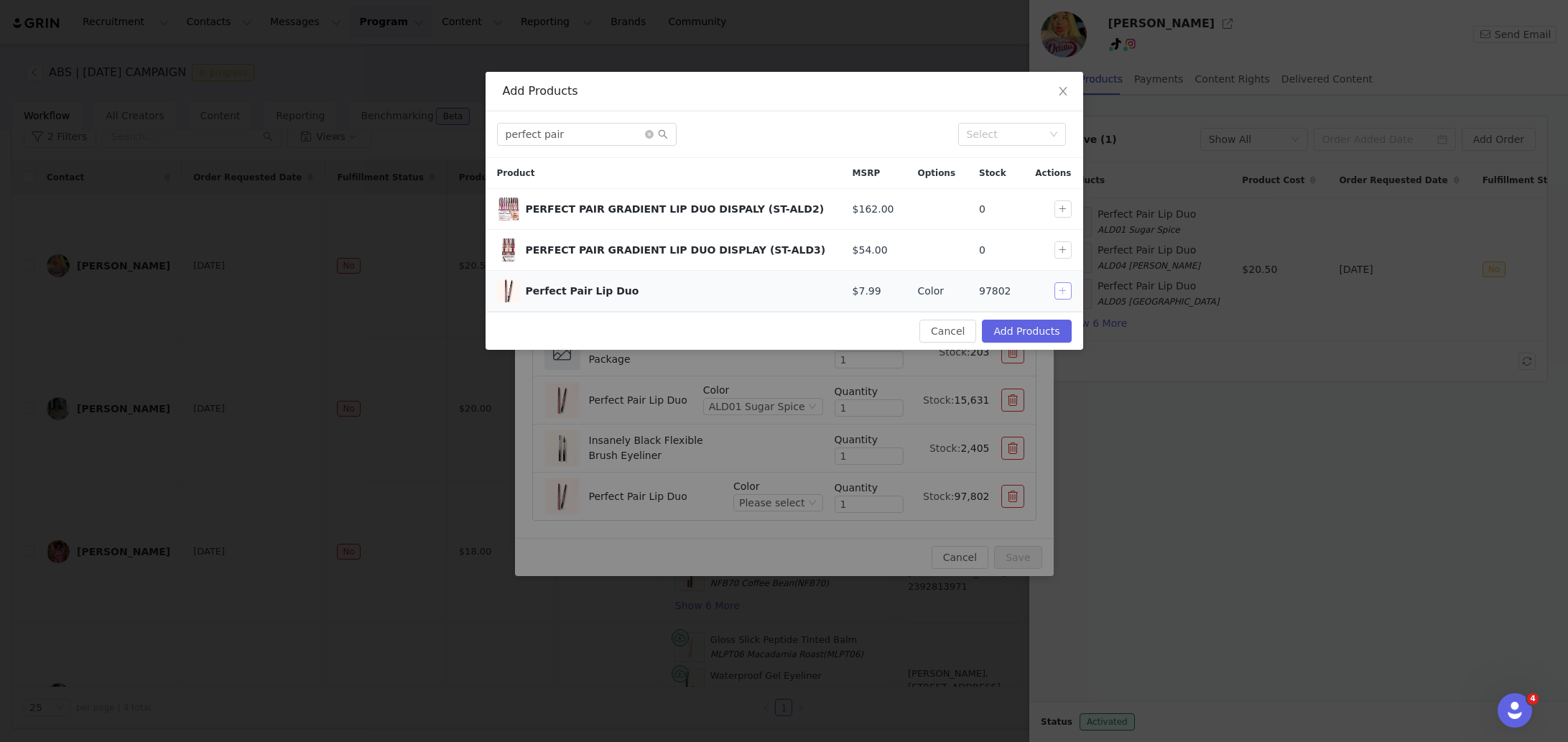
click at [1060, 289] on button "button" at bounding box center [1063, 291] width 17 height 17
click at [1038, 323] on button "Add Products" at bounding box center [1026, 331] width 89 height 23
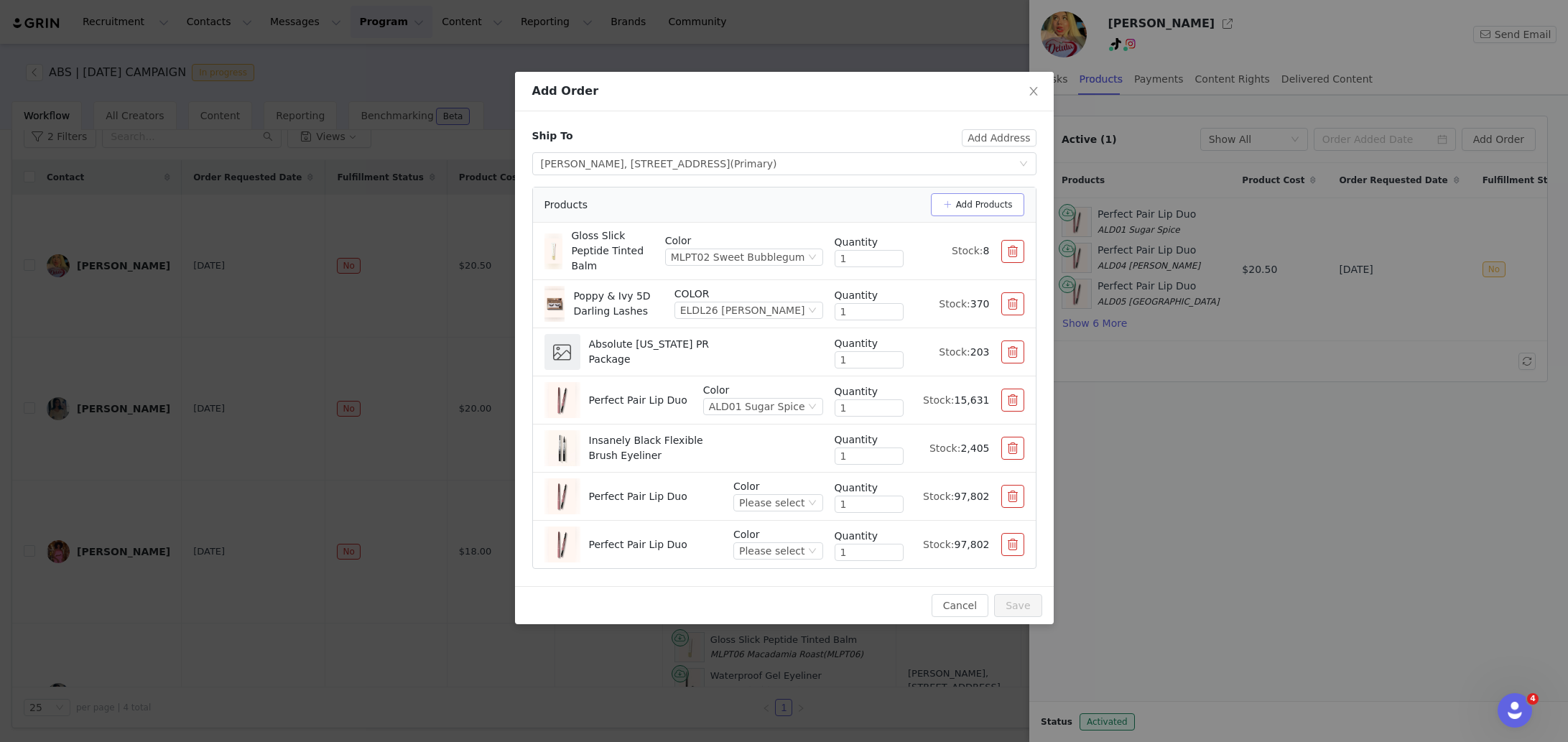
click at [957, 202] on button "Add Products" at bounding box center [977, 205] width 94 height 23
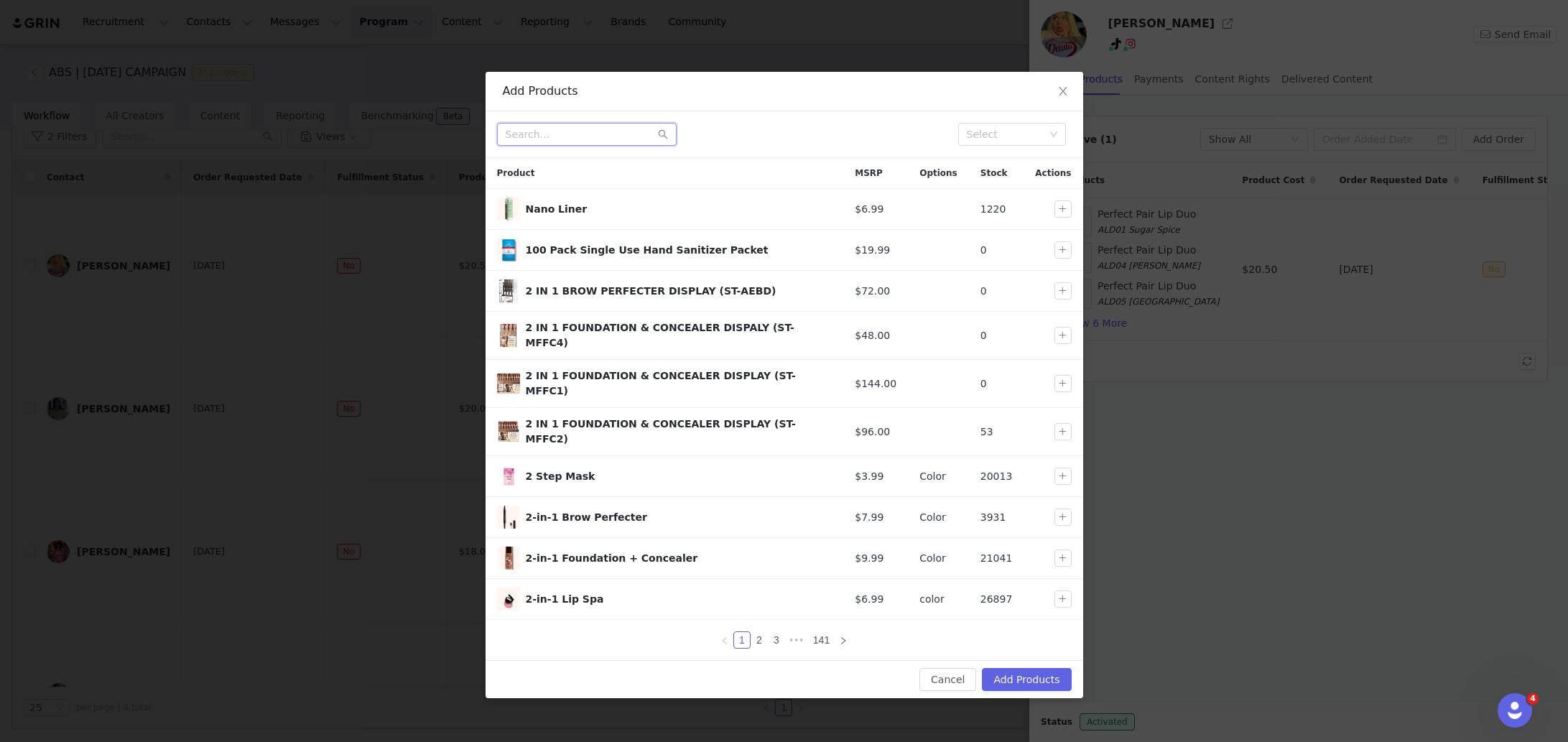
click at [582, 132] on input "text" at bounding box center [586, 134] width 179 height 23
type input "perfect pair"
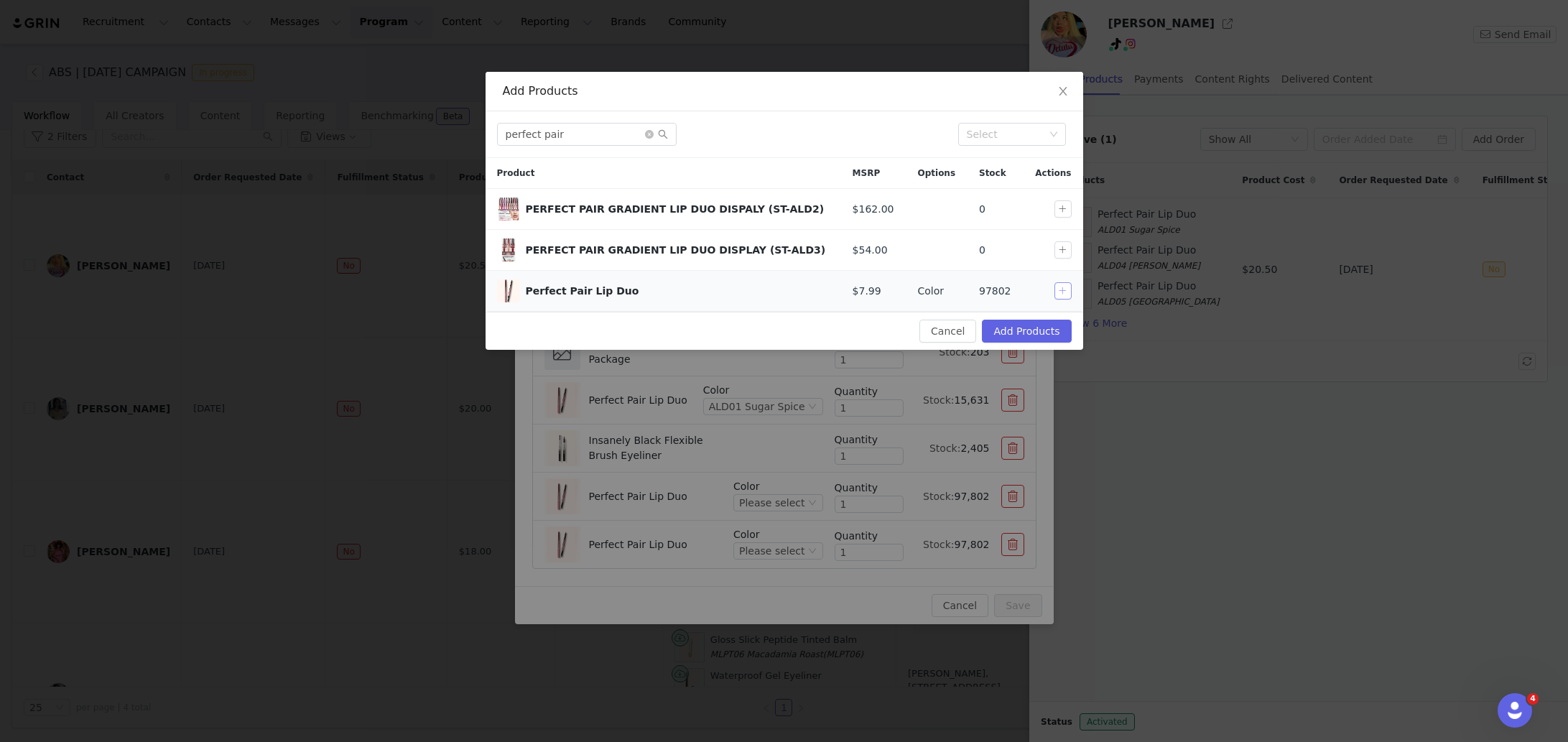
click at [1058, 291] on button "button" at bounding box center [1063, 291] width 17 height 17
click at [1040, 325] on button "Add Products" at bounding box center [1026, 331] width 89 height 23
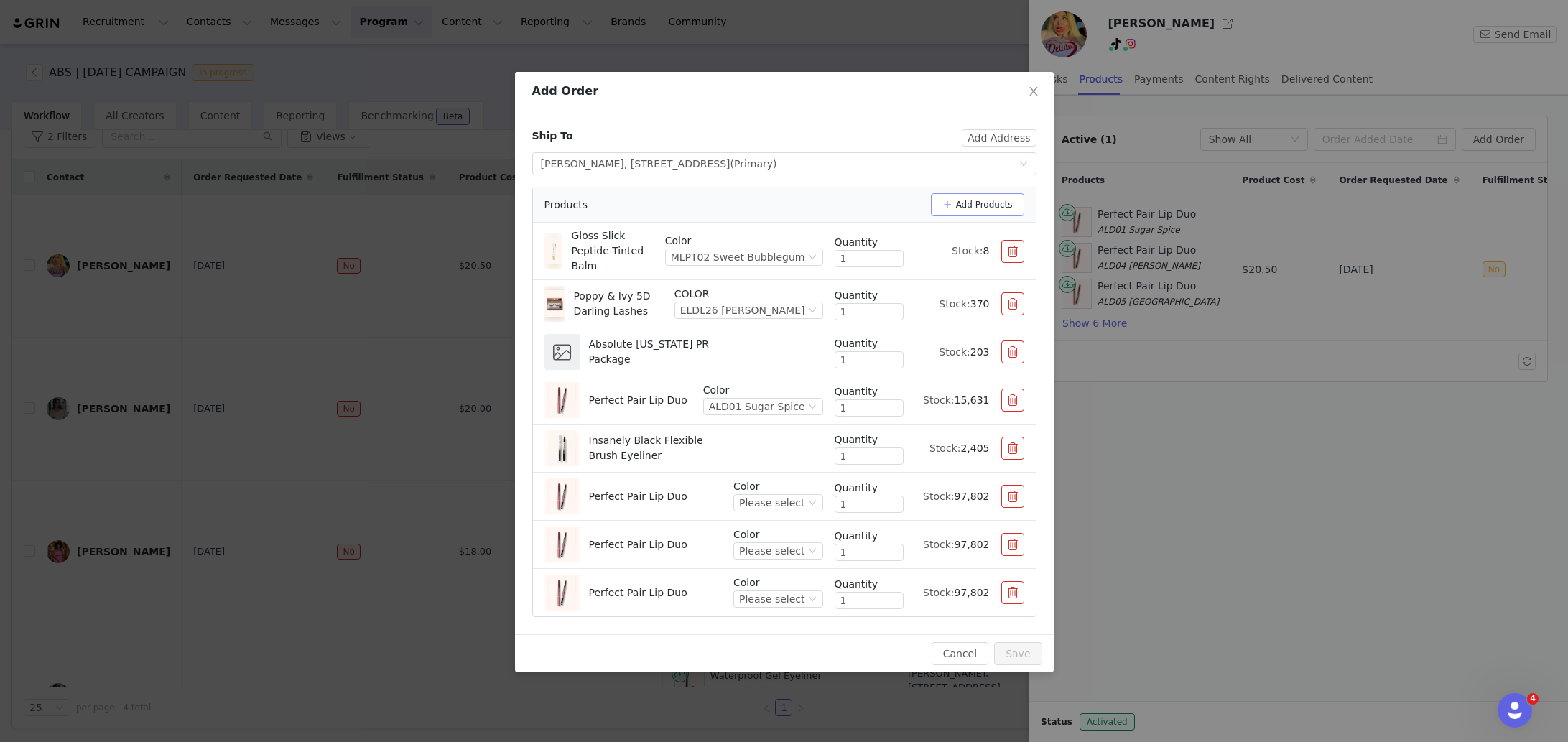
click at [979, 201] on button "Add Products" at bounding box center [977, 205] width 94 height 23
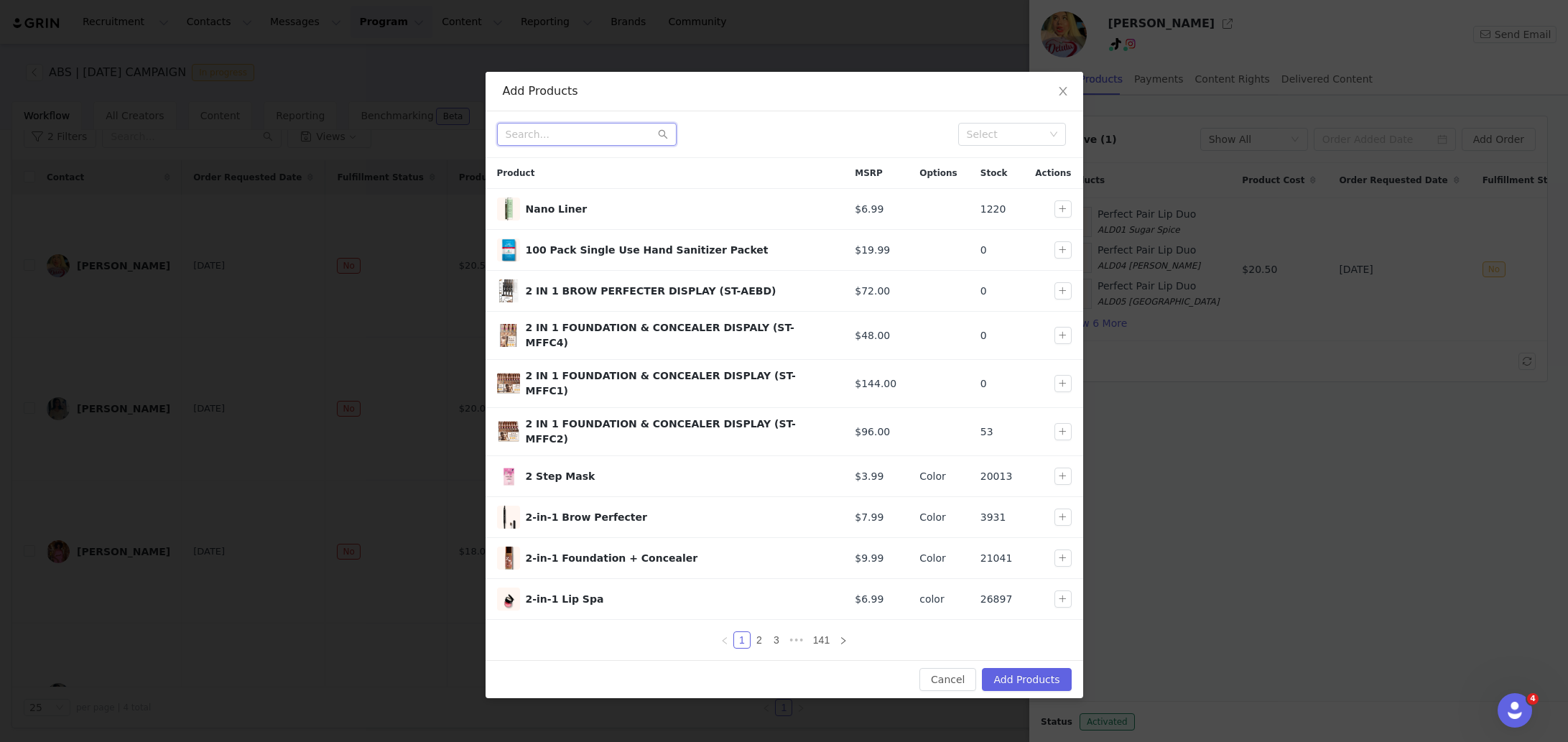
click at [589, 132] on input "text" at bounding box center [586, 134] width 179 height 23
type input "perfect pair"
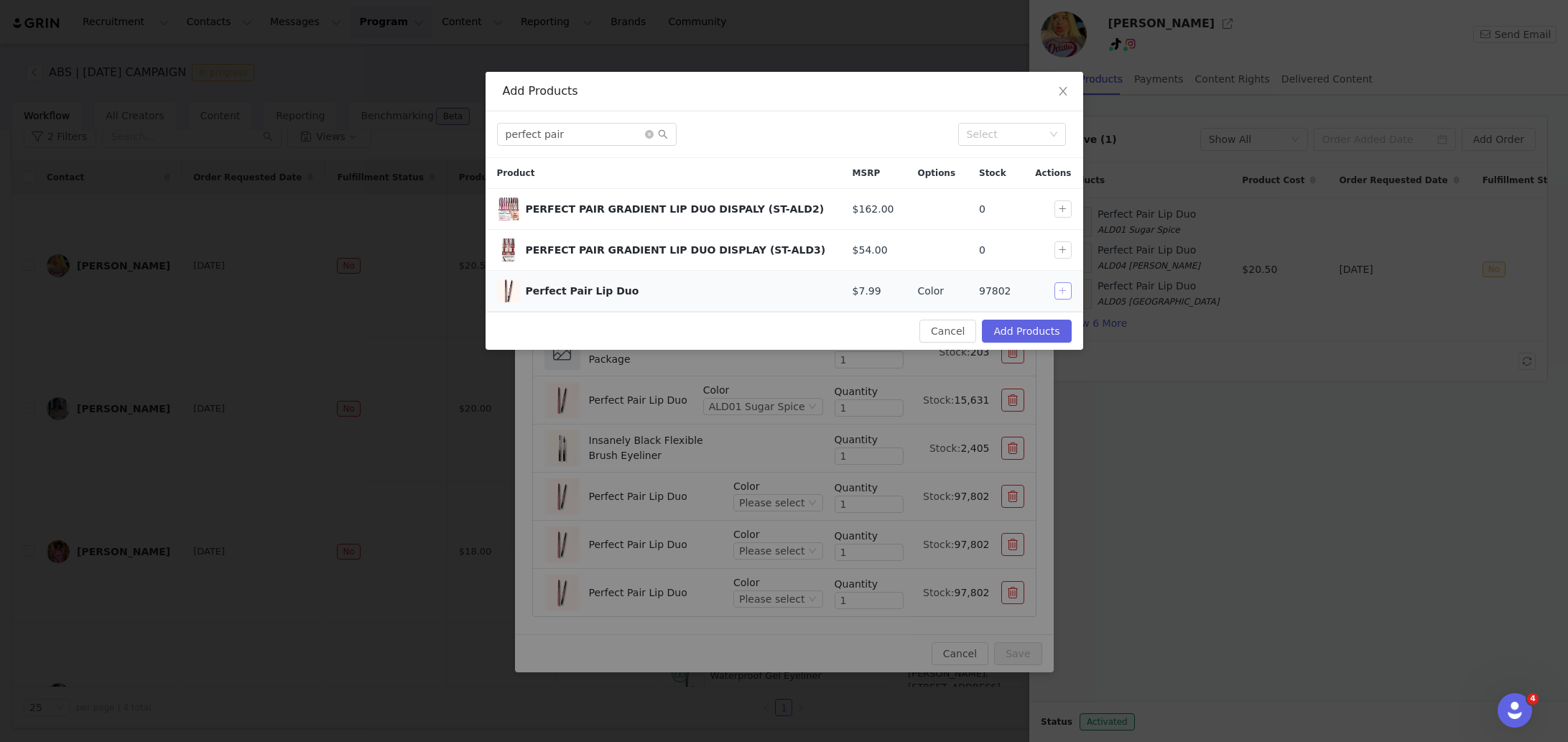
click at [1056, 292] on button "button" at bounding box center [1063, 291] width 17 height 17
click at [1034, 331] on button "Add Products" at bounding box center [1026, 331] width 89 height 23
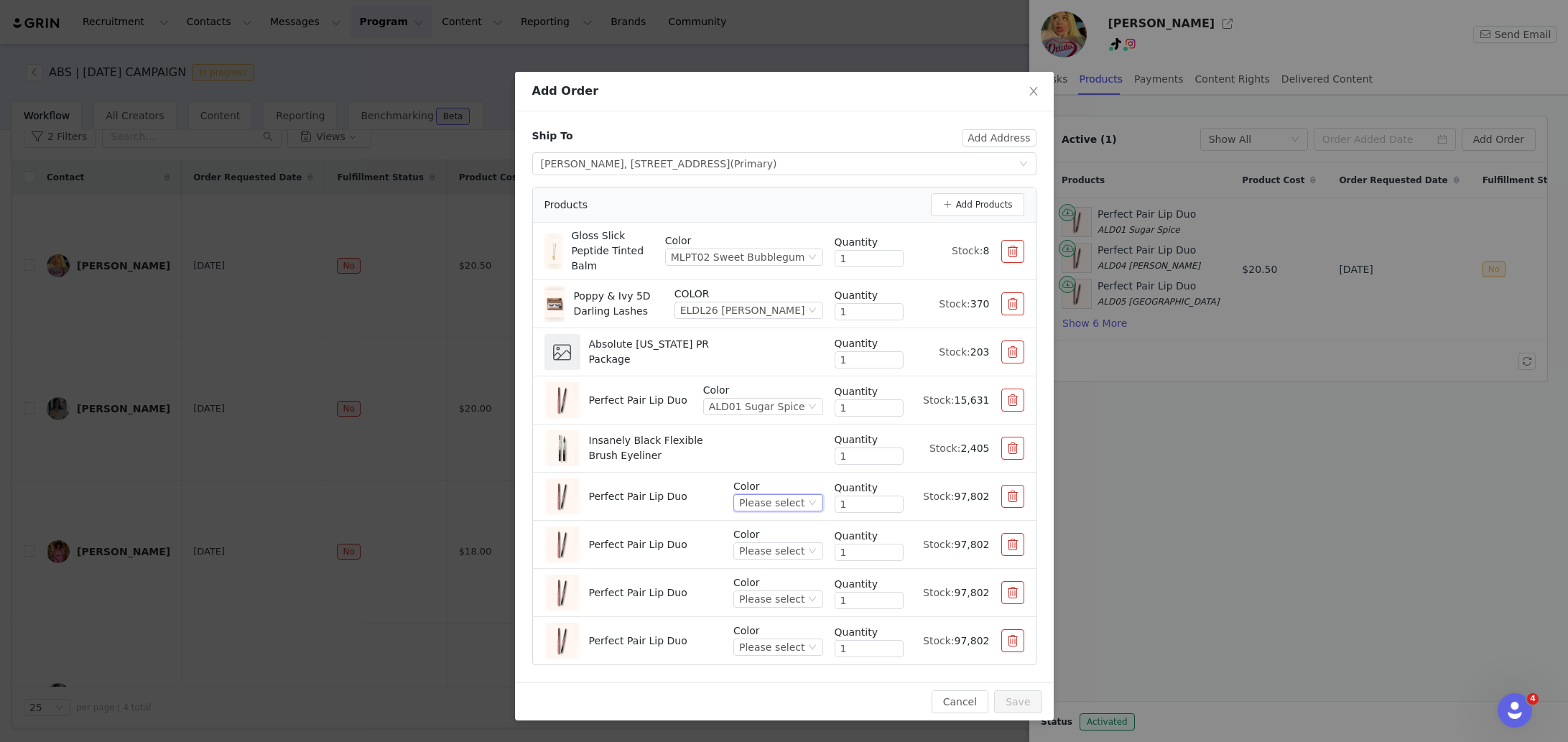
click at [762, 507] on div "Please select" at bounding box center [772, 503] width 65 height 16
click at [774, 618] on li "ALD04 [PERSON_NAME]" at bounding box center [780, 621] width 85 height 23
click at [761, 557] on div "Please select" at bounding box center [772, 551] width 65 height 16
click at [778, 692] on li "ALD05 [GEOGRAPHIC_DATA]" at bounding box center [780, 692] width 85 height 23
click at [775, 597] on div "Please select" at bounding box center [772, 600] width 65 height 16
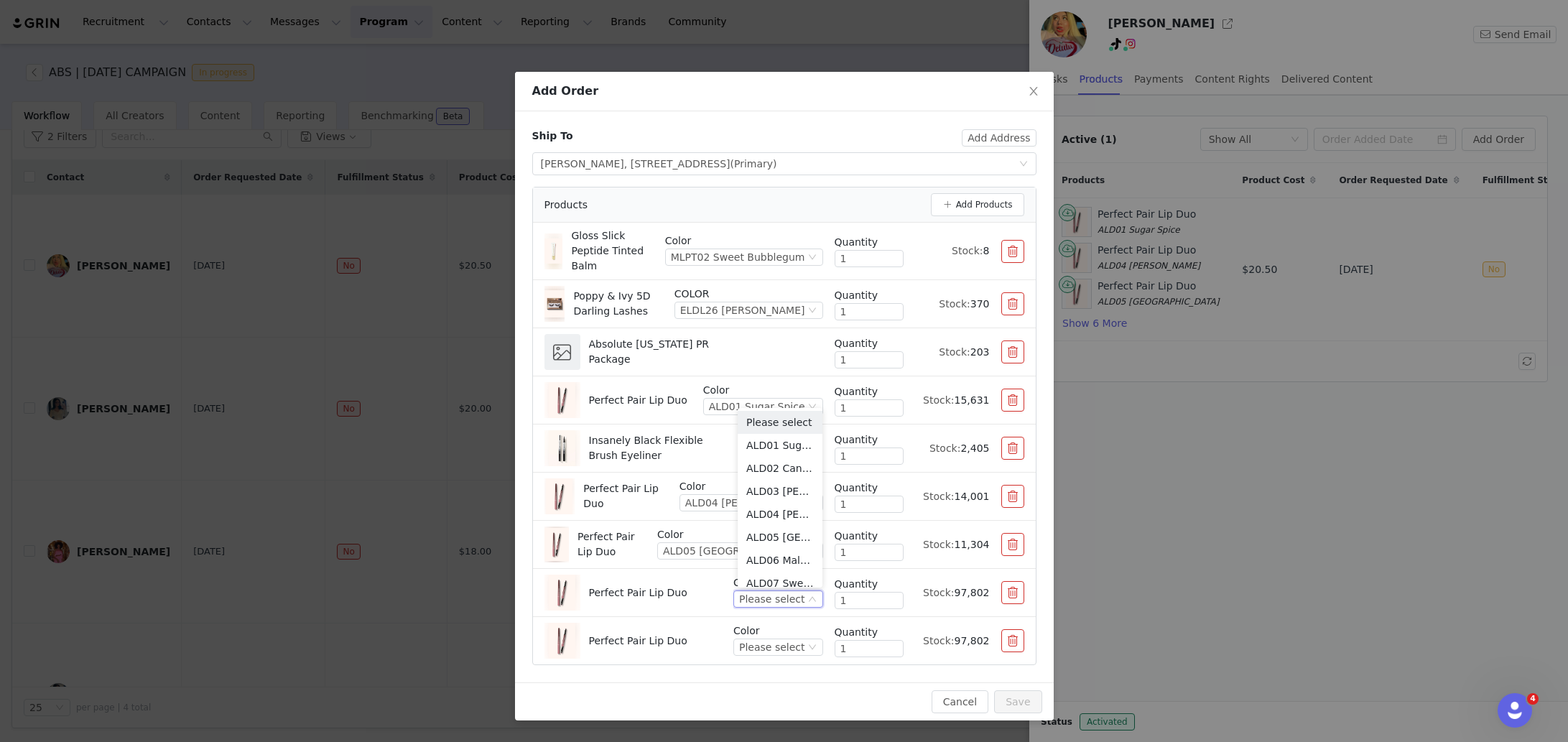
scroll to position [7, 0]
click at [770, 552] on li "ALD06 Malted Chai" at bounding box center [780, 553] width 85 height 23
click at [761, 648] on div "Please select" at bounding box center [772, 648] width 65 height 16
click at [779, 621] on li "ALD07 Sweet Haze" at bounding box center [780, 624] width 85 height 23
click at [839, 669] on div "Ship To Add Address Select shipping address [PERSON_NAME][GEOGRAPHIC_DATA][STRE…" at bounding box center [784, 397] width 538 height 571
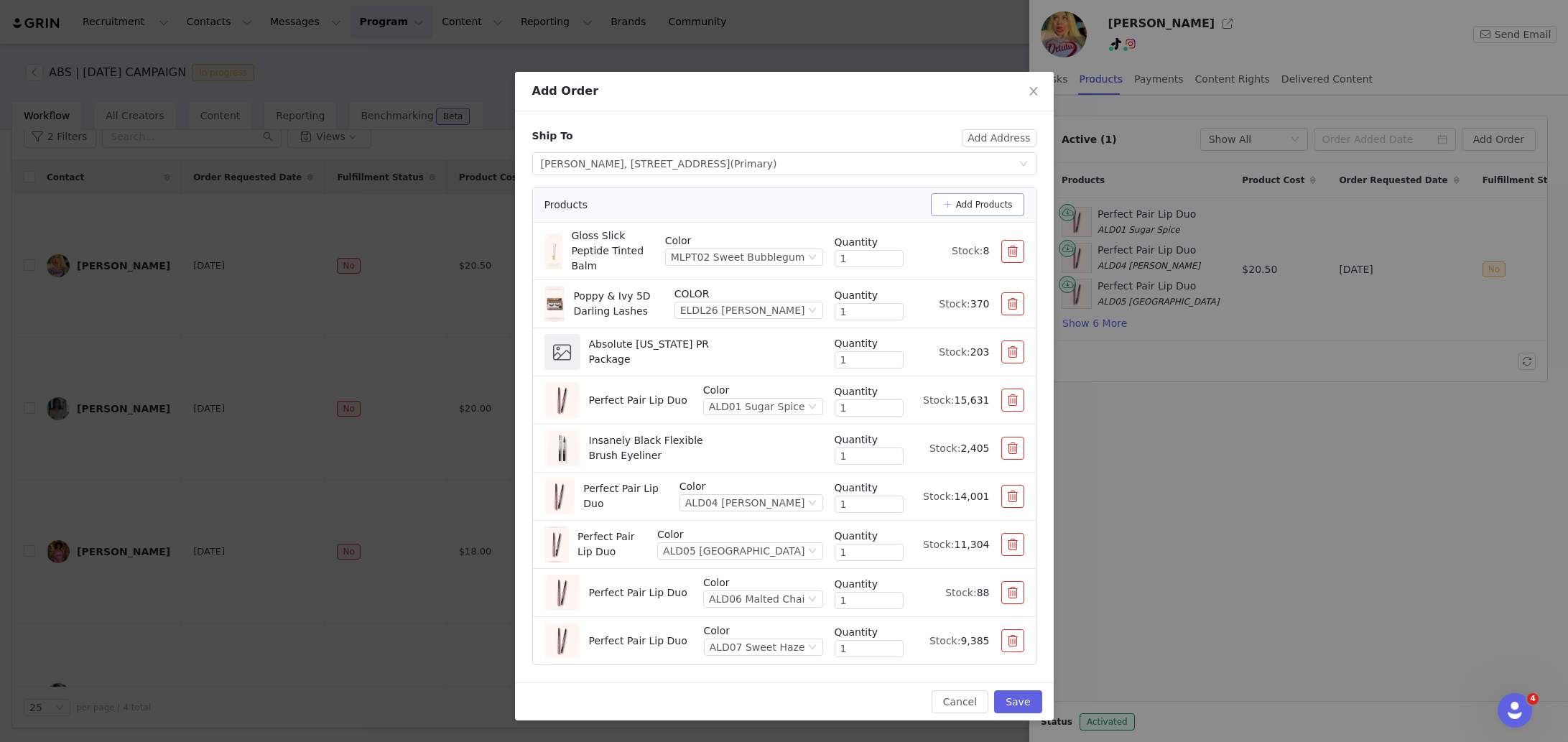
drag, startPoint x: 966, startPoint y: 206, endPoint x: 908, endPoint y: 205, distance: 58.0
click at [966, 206] on button "Add Products" at bounding box center [977, 205] width 94 height 23
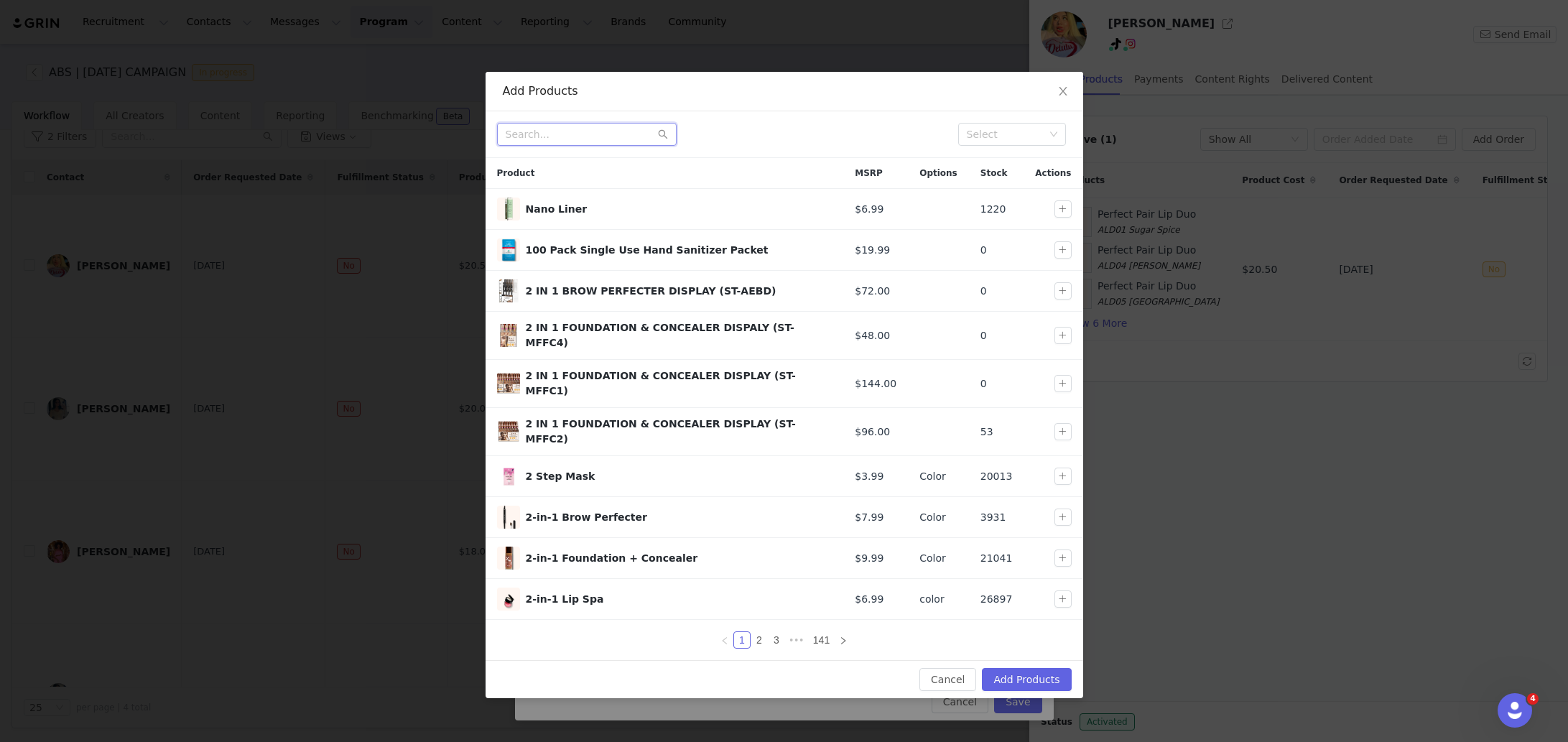
click at [591, 140] on input "text" at bounding box center [586, 134] width 179 height 23
type input "5d"
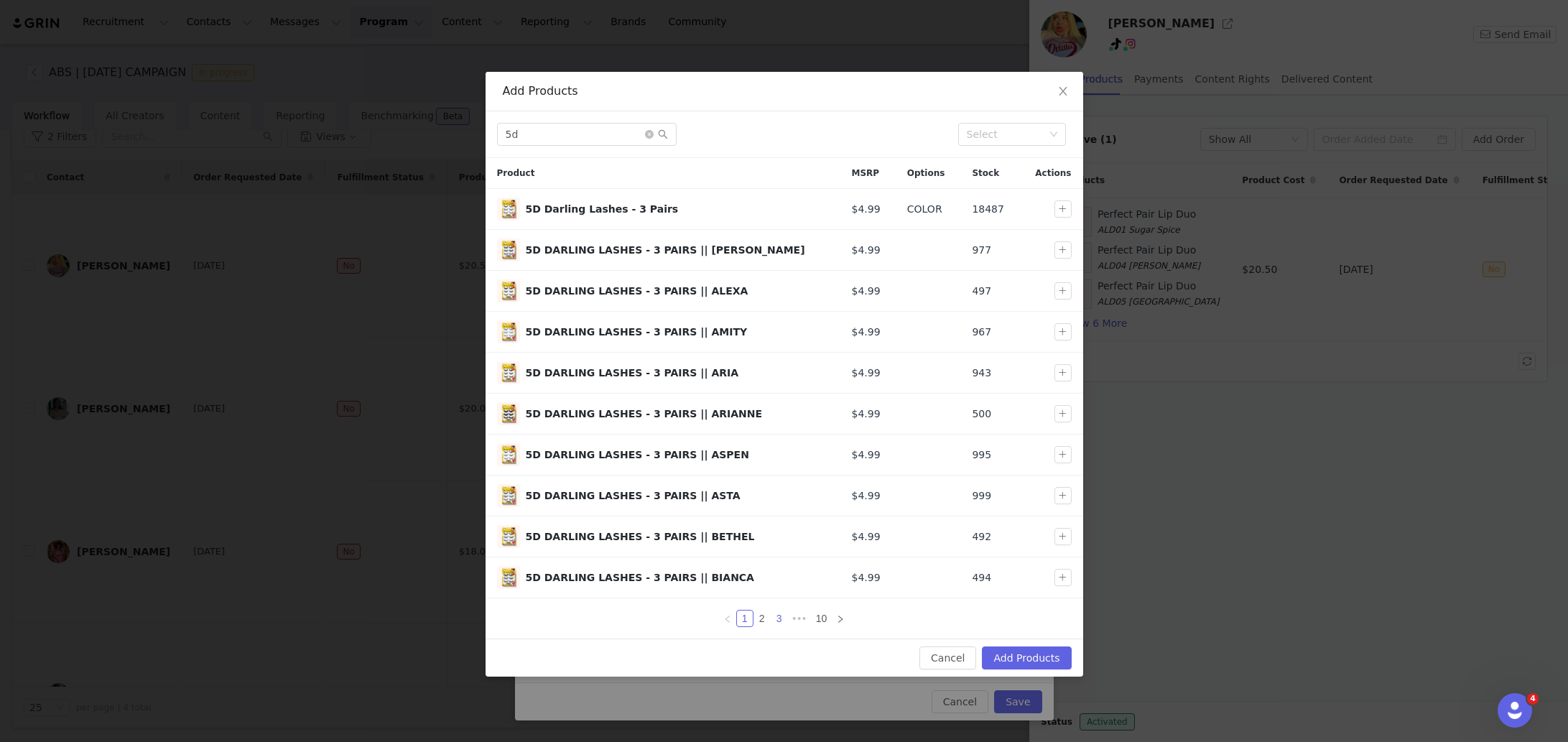
click at [780, 614] on link "3" at bounding box center [780, 618] width 16 height 16
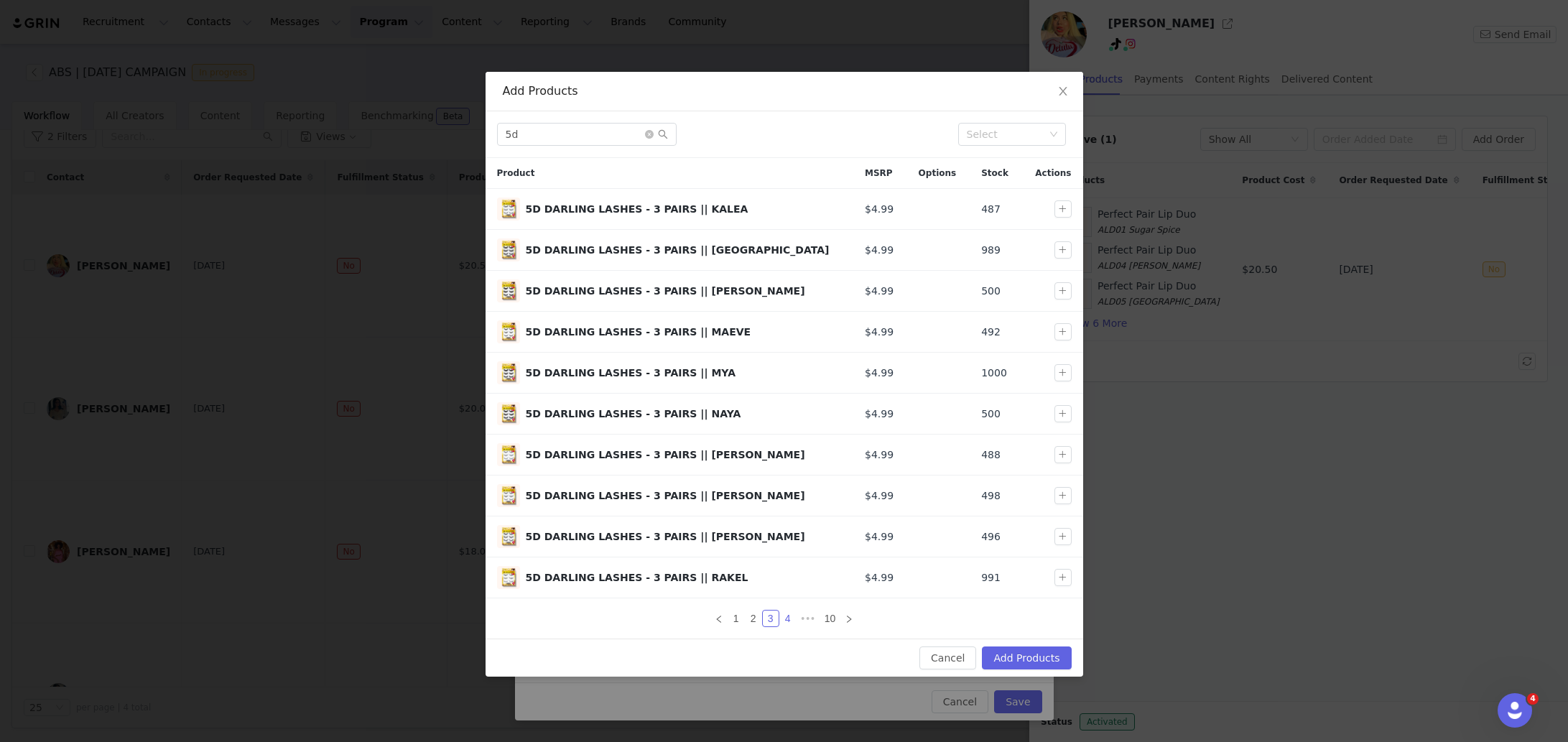
click at [784, 619] on link "4" at bounding box center [788, 618] width 16 height 16
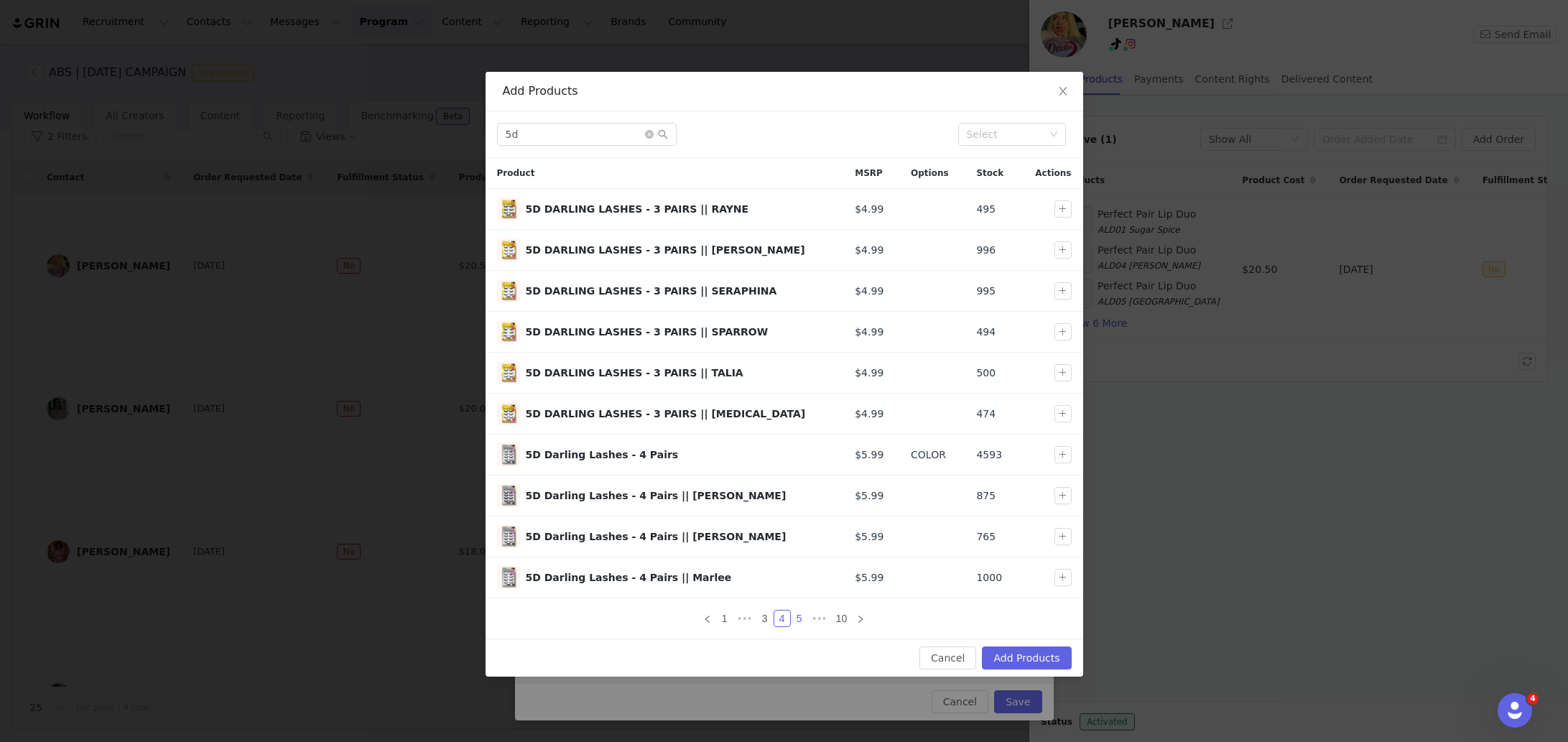
click at [794, 616] on link "5" at bounding box center [799, 618] width 16 height 16
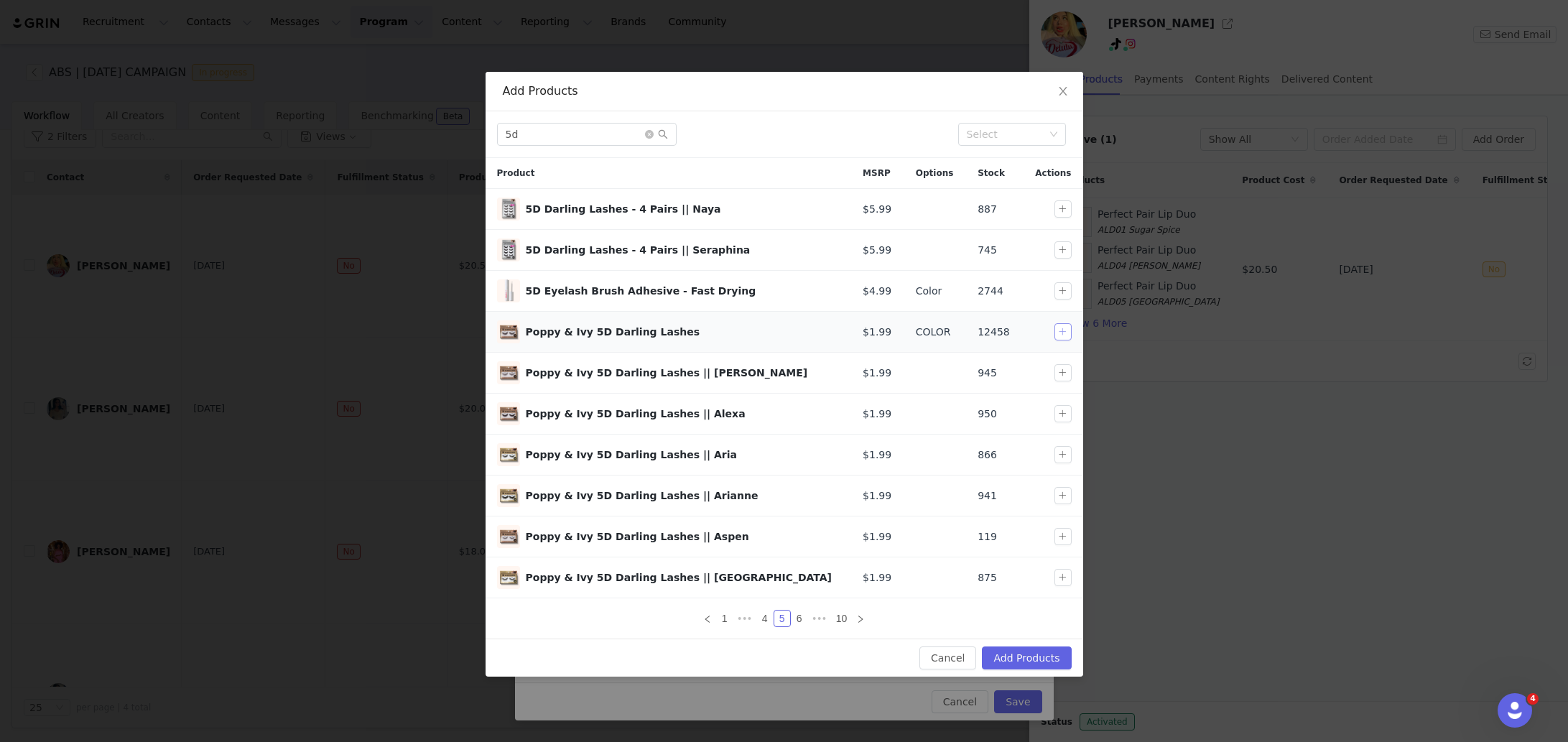
click at [1064, 336] on button "button" at bounding box center [1063, 332] width 17 height 17
click at [1025, 648] on button "Add Products" at bounding box center [1026, 658] width 89 height 23
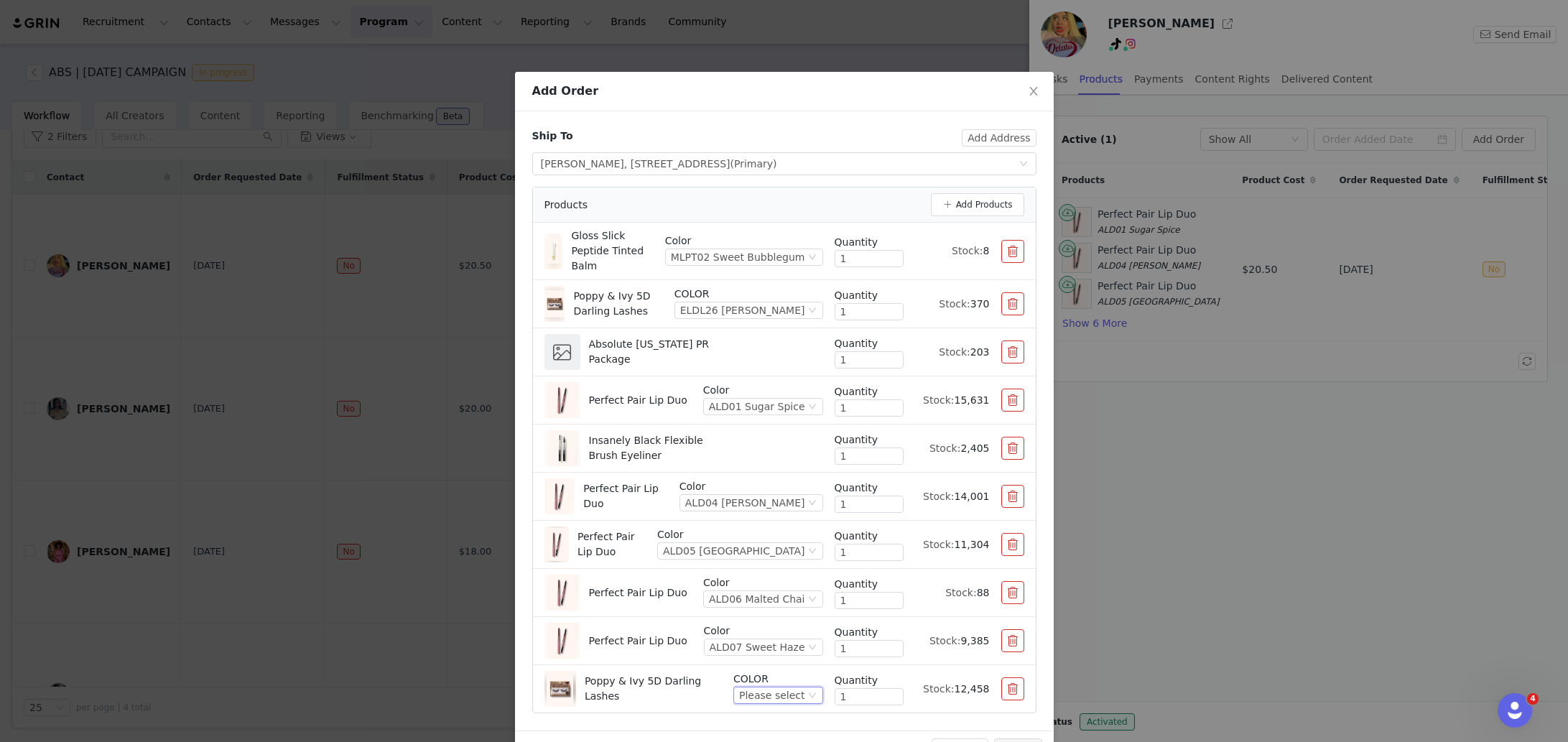
click at [780, 692] on div "Please select" at bounding box center [772, 695] width 65 height 16
click at [770, 532] on li "ELDL16 Lola" at bounding box center [775, 526] width 85 height 23
click at [848, 717] on div "Ship To Add Address Select shipping address [PERSON_NAME][GEOGRAPHIC_DATA][STRE…" at bounding box center [784, 421] width 538 height 619
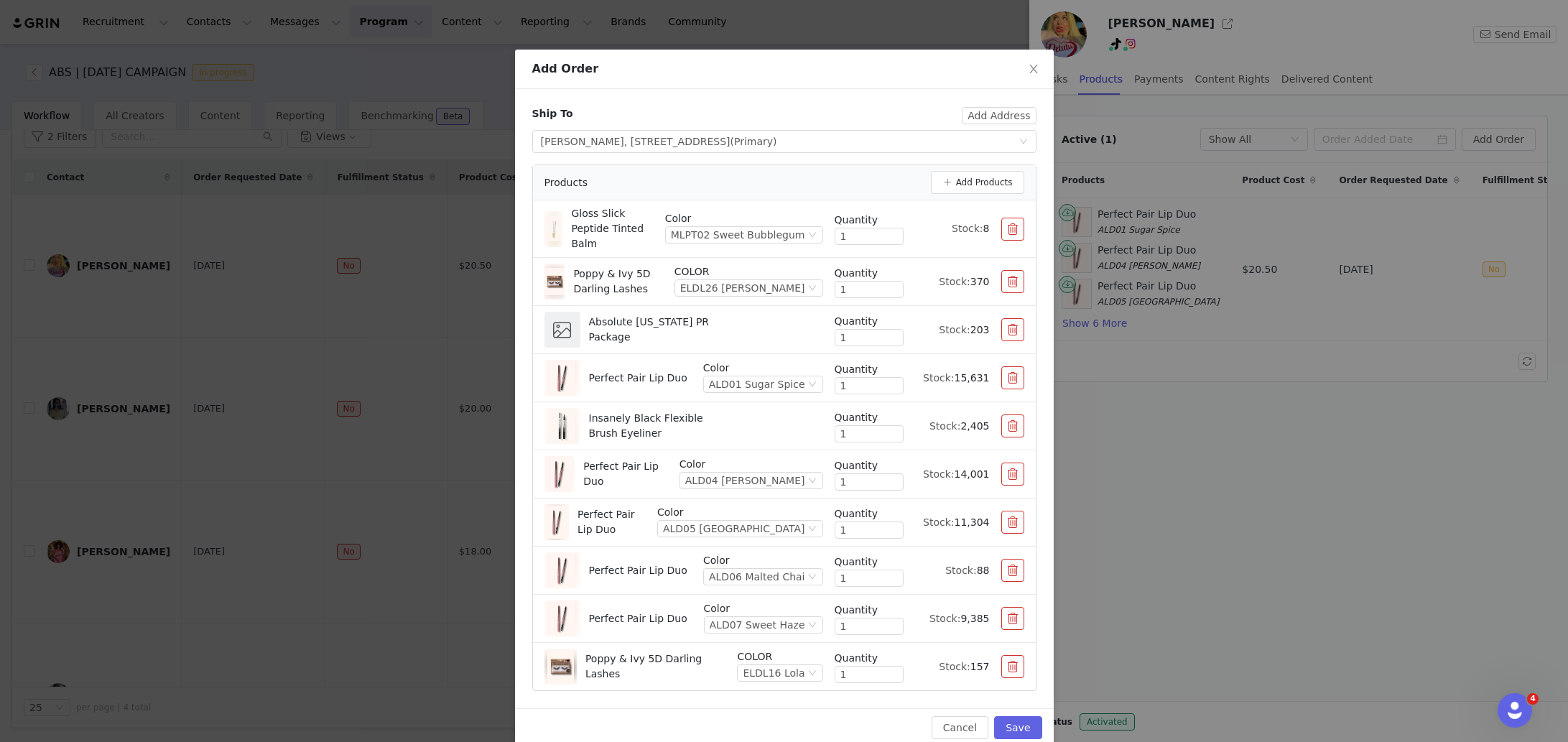
scroll to position [44, 0]
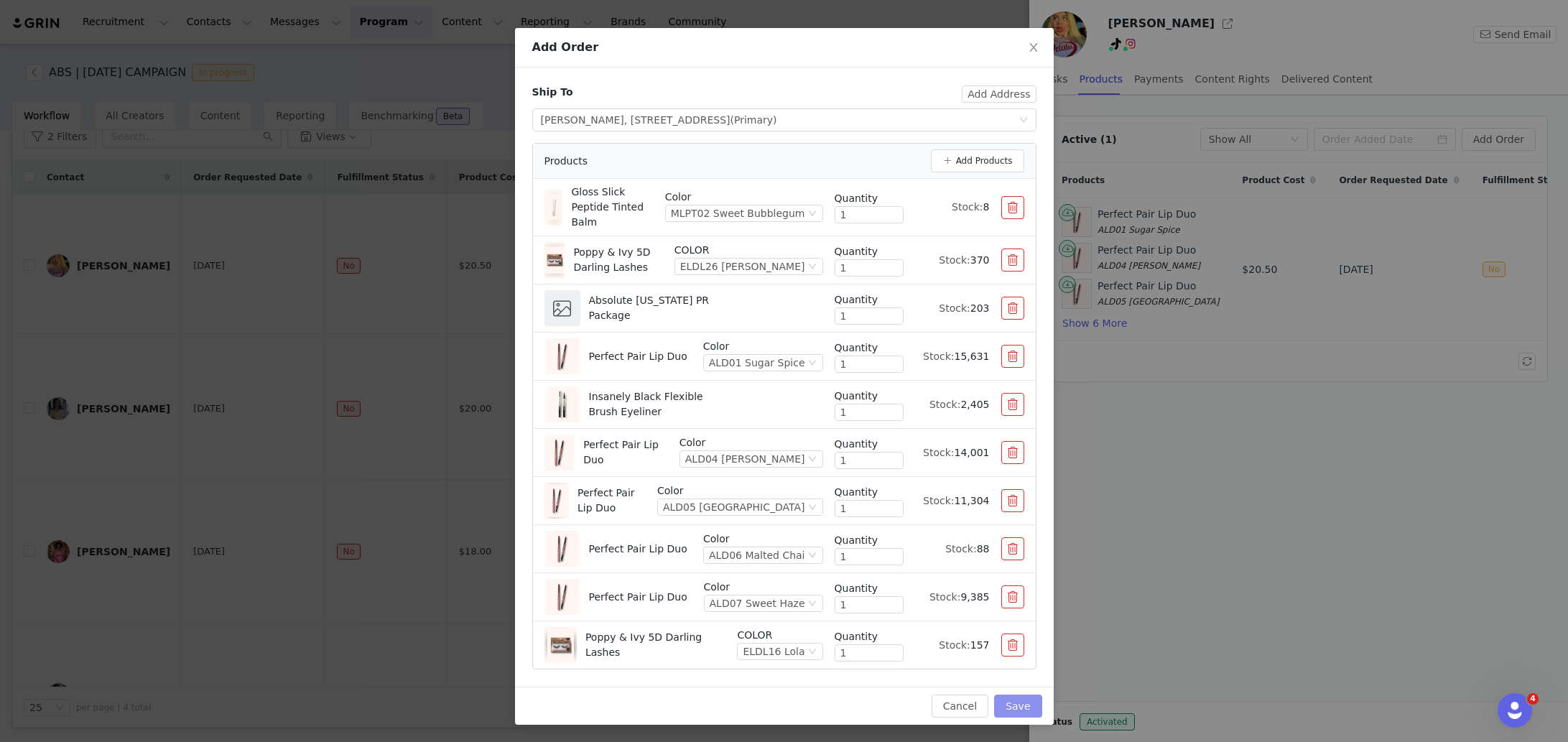
click at [1006, 714] on button "Save" at bounding box center [1017, 706] width 47 height 23
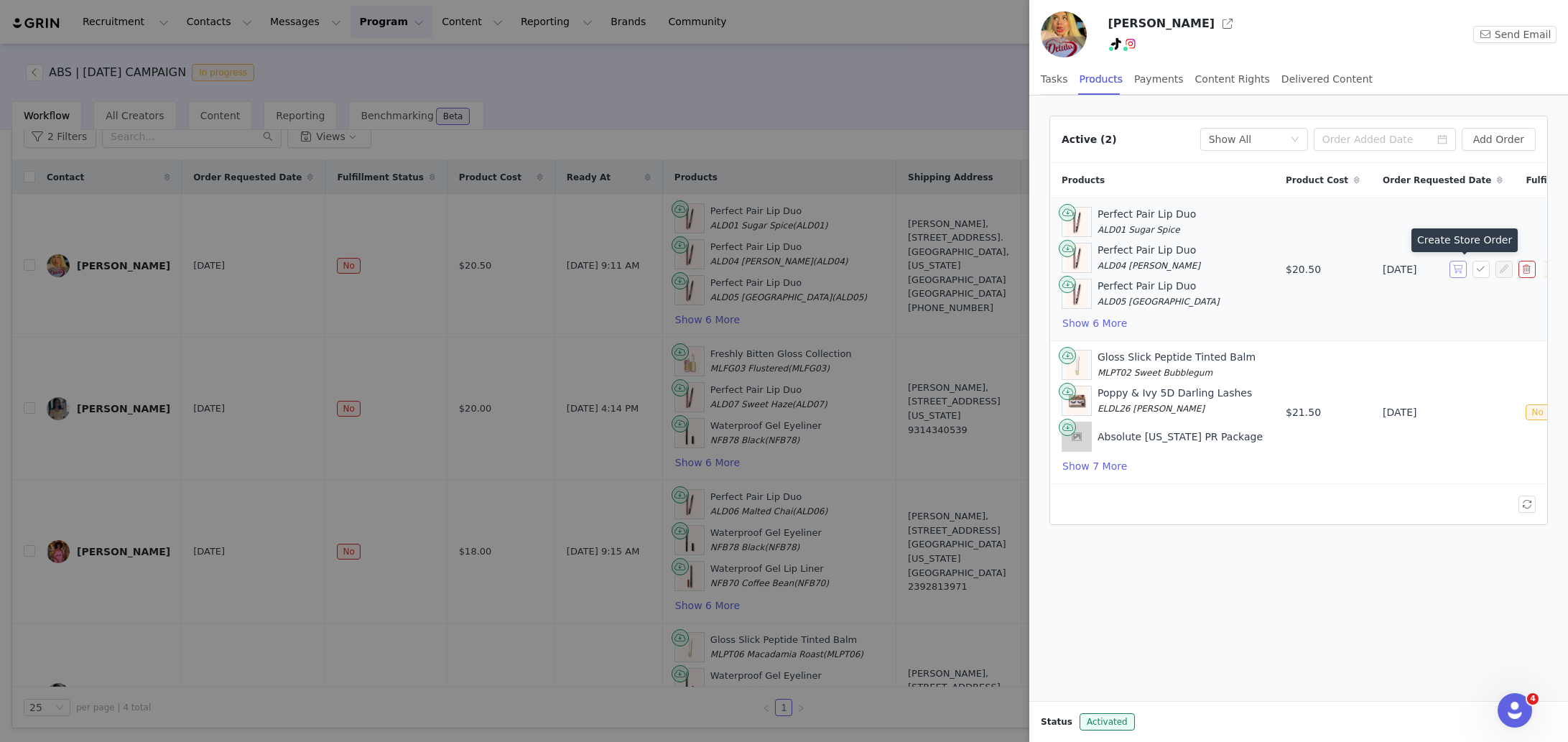
click at [1458, 274] on button "button" at bounding box center [1458, 270] width 17 height 17
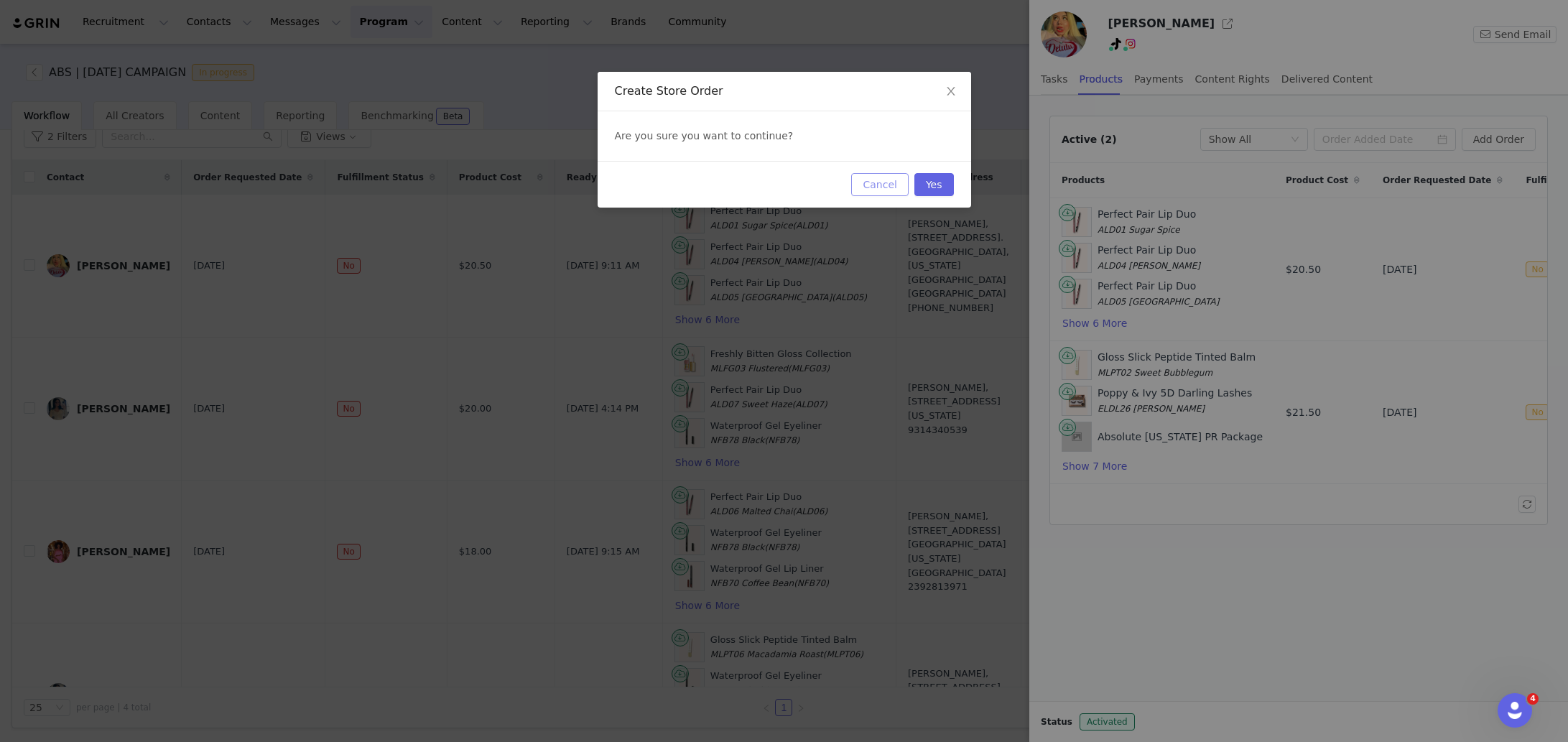
click at [857, 185] on button "Cancel" at bounding box center [880, 185] width 57 height 23
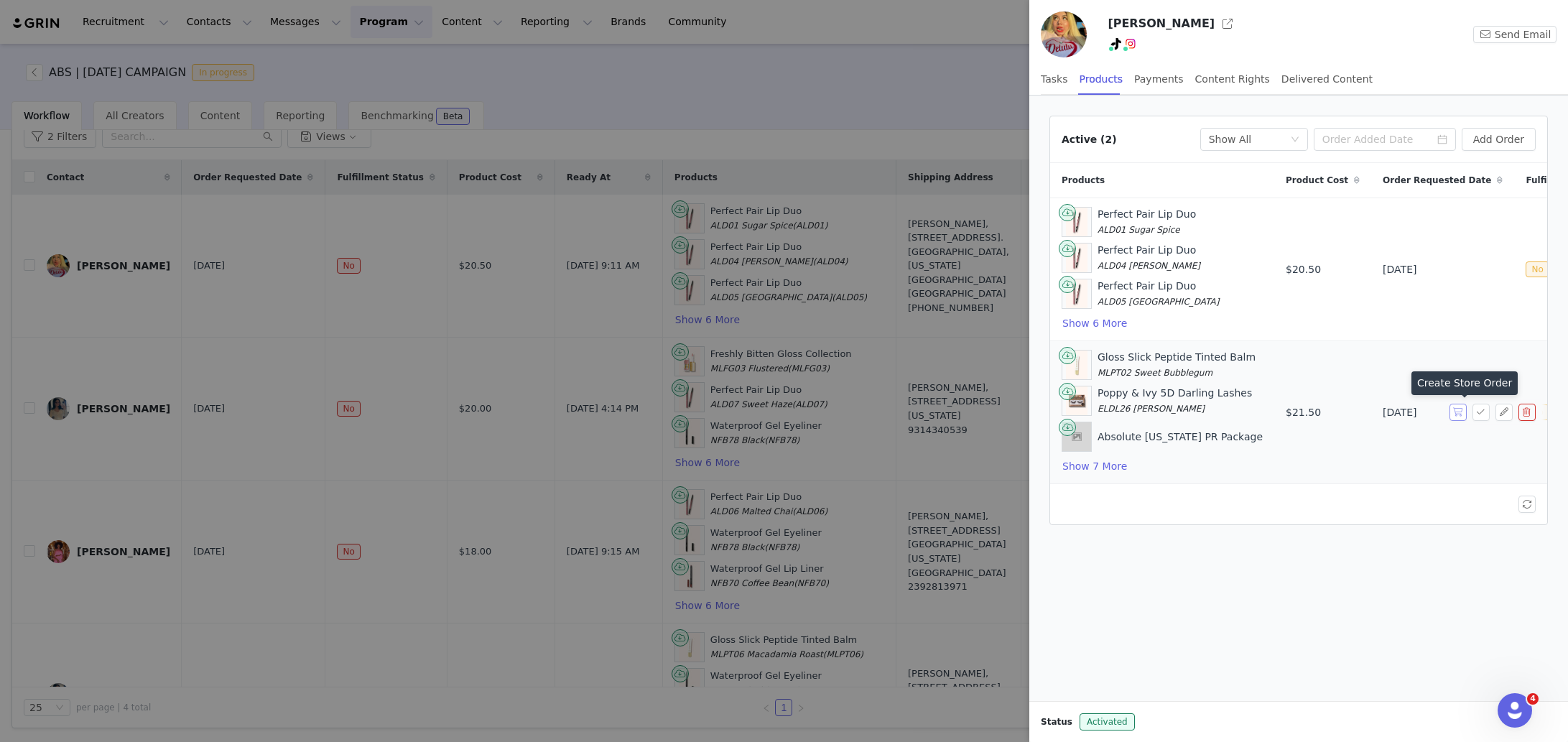
click at [1454, 414] on button "button" at bounding box center [1458, 413] width 17 height 17
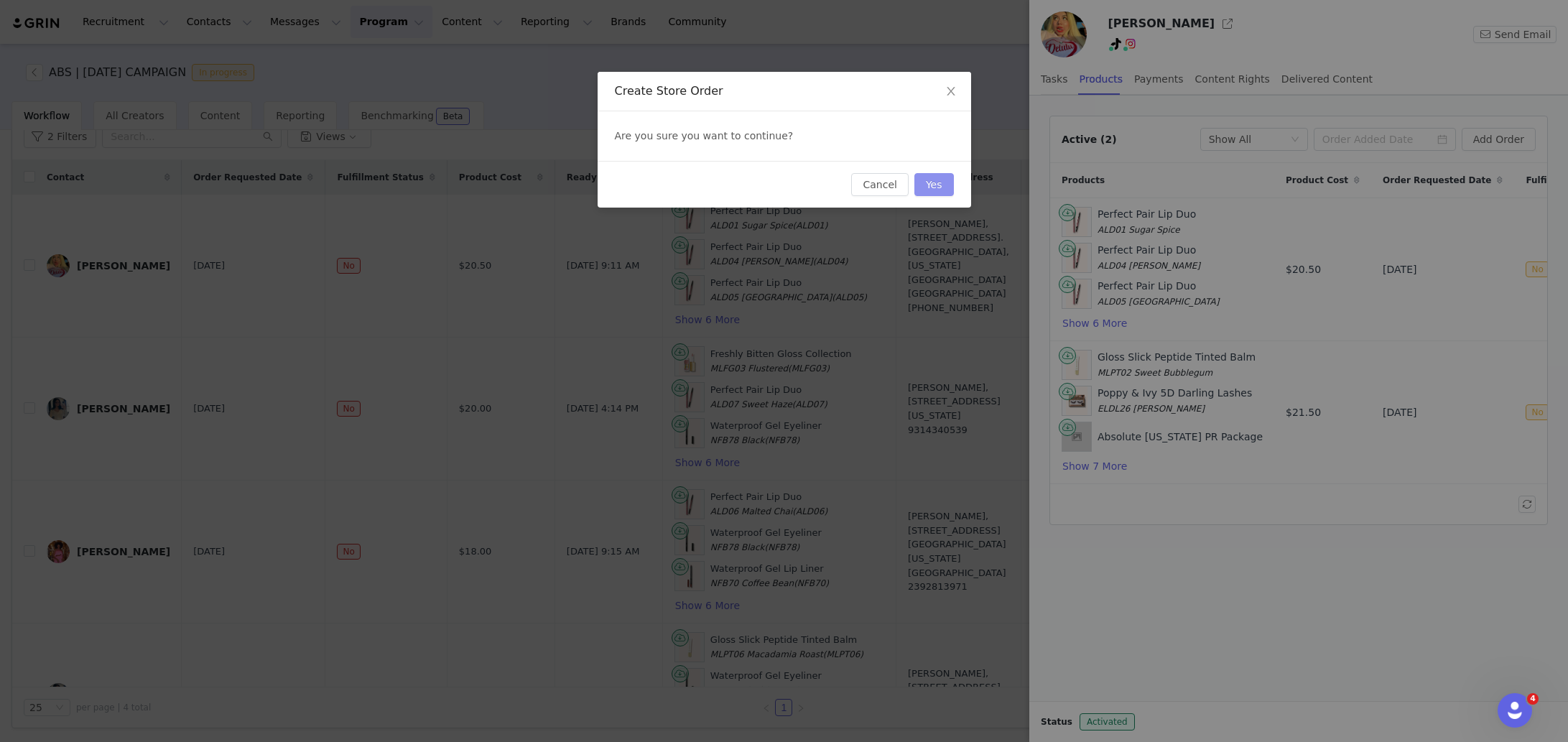
click at [947, 187] on button "Yes" at bounding box center [934, 185] width 39 height 23
